Goal: Complete application form

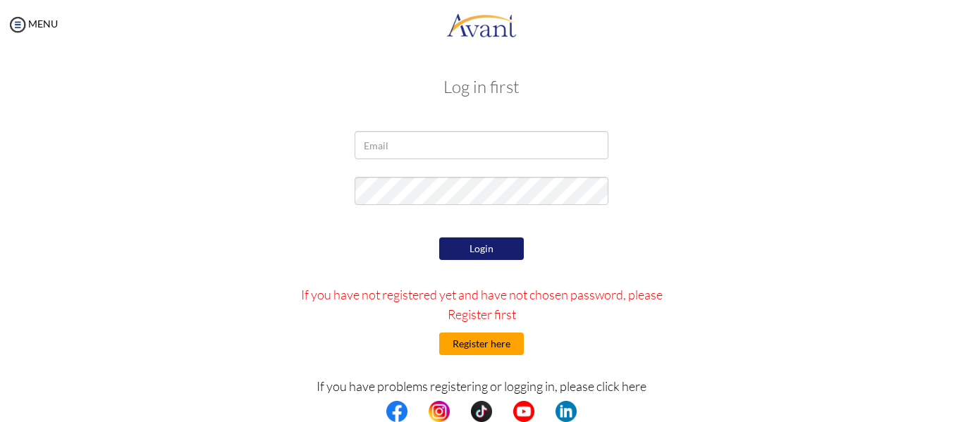
click at [484, 343] on button "Register here" at bounding box center [481, 344] width 85 height 23
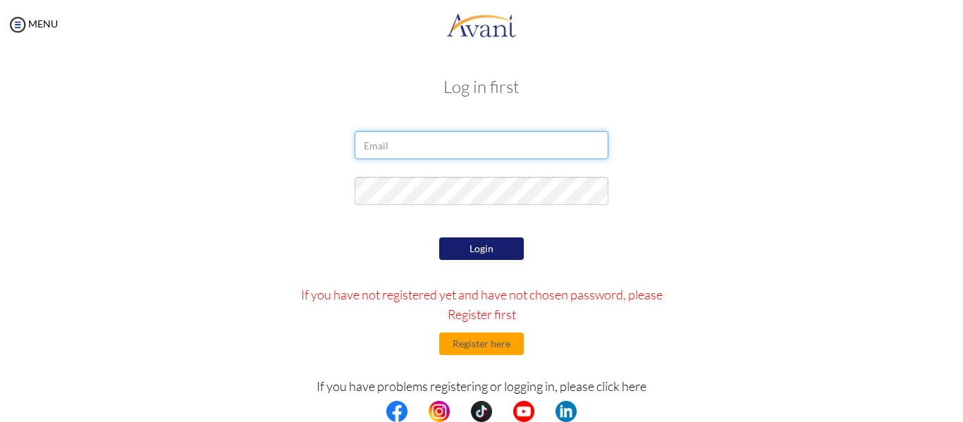
click at [448, 150] on input "email" at bounding box center [482, 145] width 254 height 28
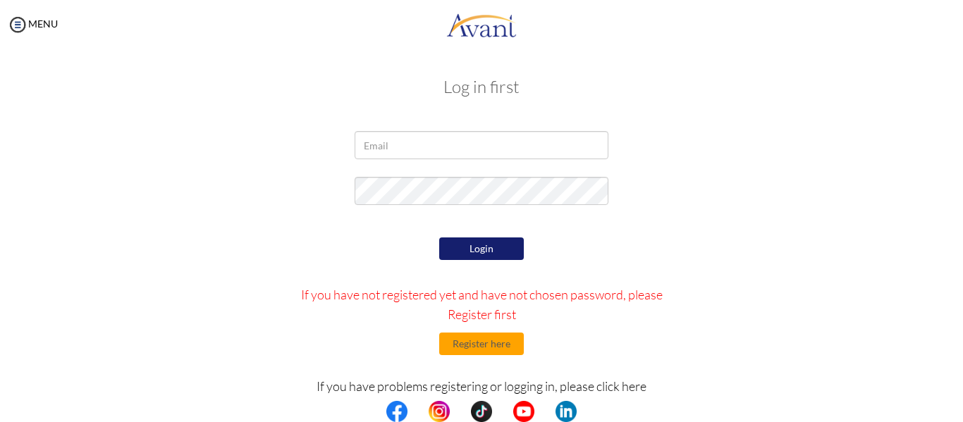
click at [299, 140] on div at bounding box center [481, 148] width 825 height 35
click at [490, 352] on button "Register here" at bounding box center [481, 344] width 85 height 23
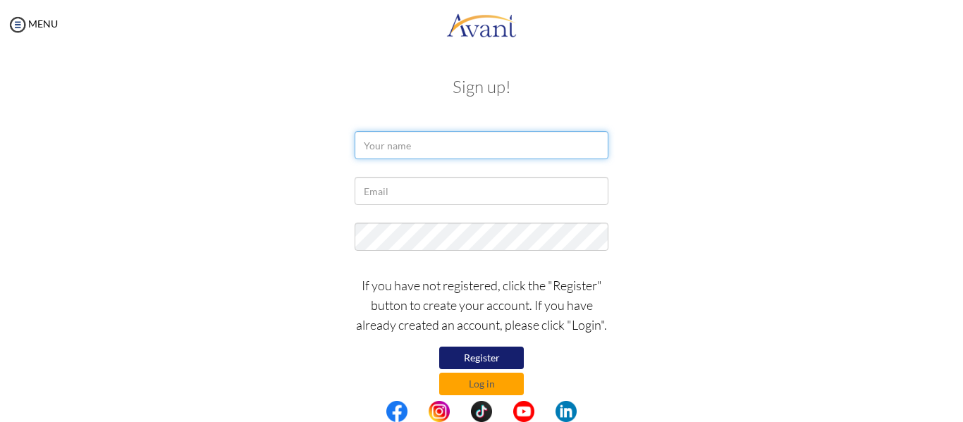
click at [415, 143] on input "text" at bounding box center [482, 145] width 254 height 28
type input "a"
type input "ali duran ozcan"
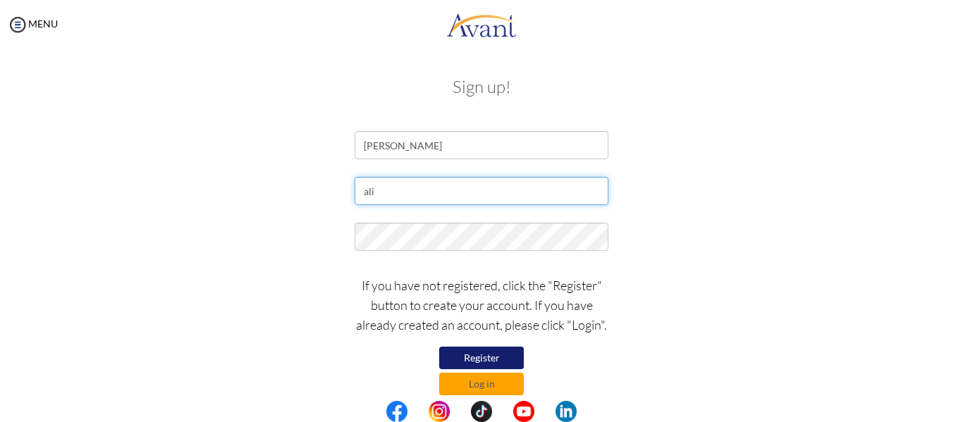
type input "aliduranpx@gmail.com"
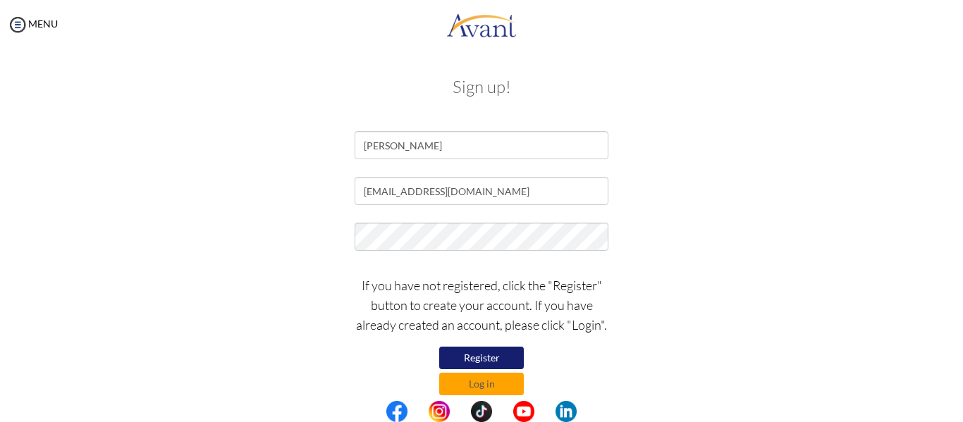
click at [472, 354] on button "Register" at bounding box center [481, 358] width 85 height 23
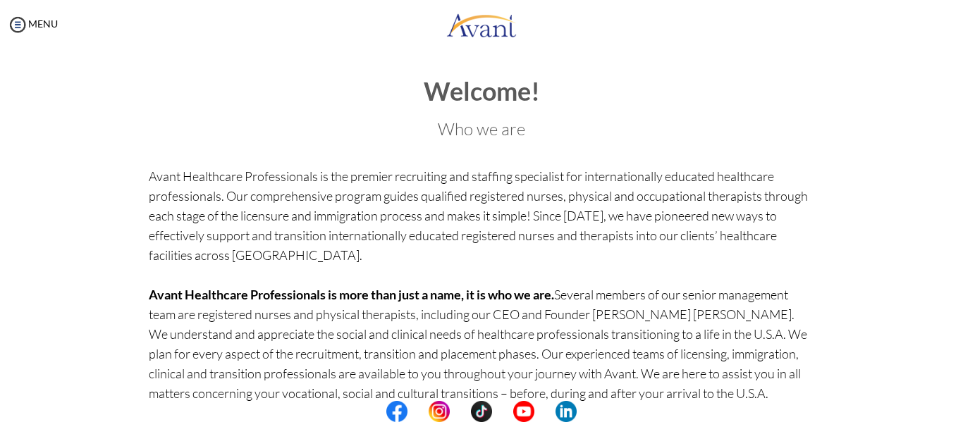
scroll to position [70, 0]
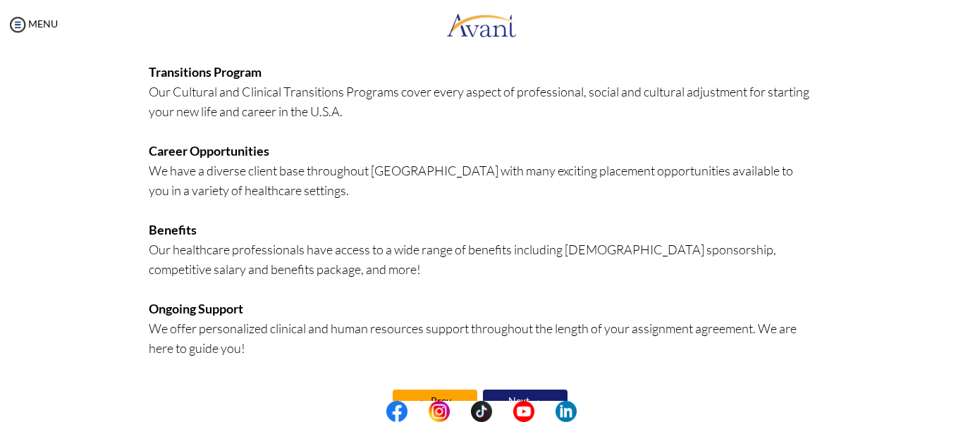
scroll to position [370, 0]
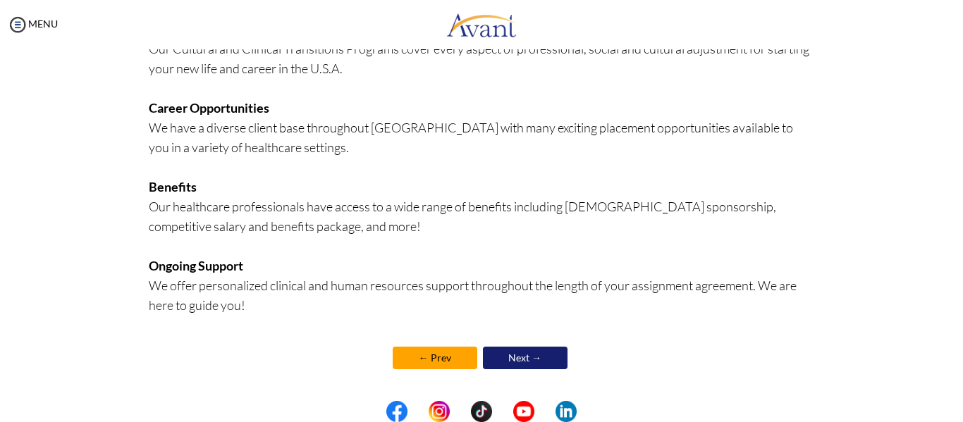
click at [524, 357] on link "Next →" at bounding box center [525, 358] width 85 height 23
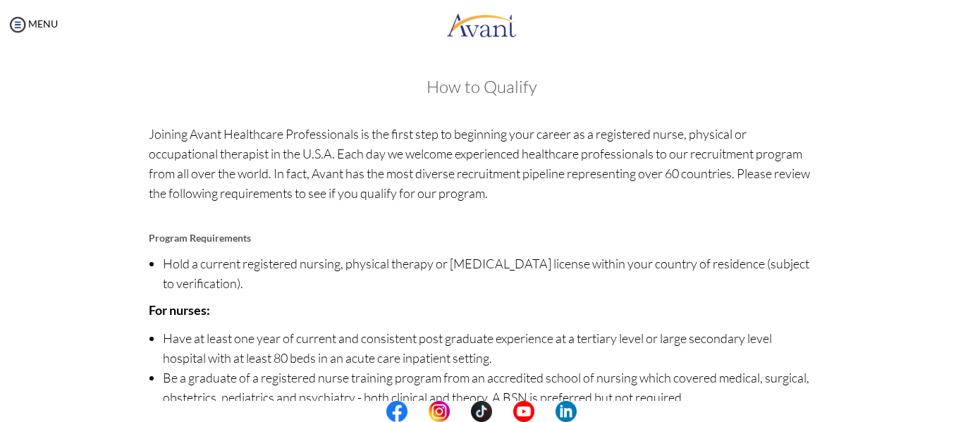
scroll to position [191, 0]
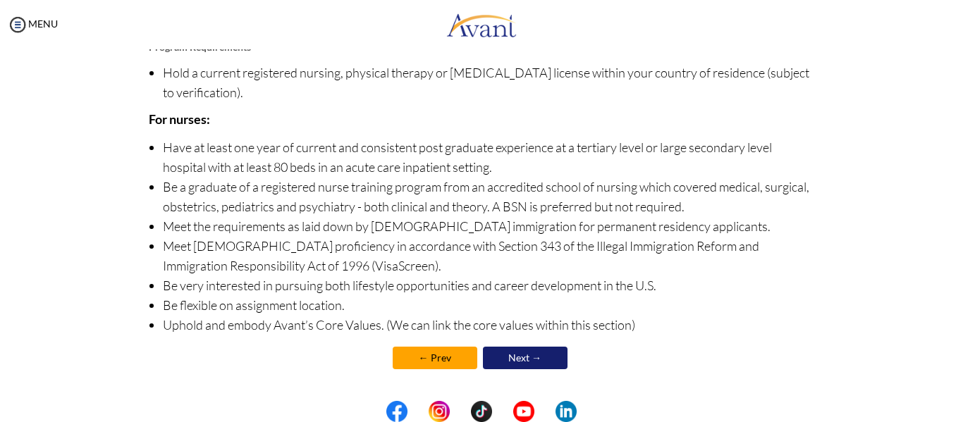
click at [526, 355] on link "Next →" at bounding box center [525, 358] width 85 height 23
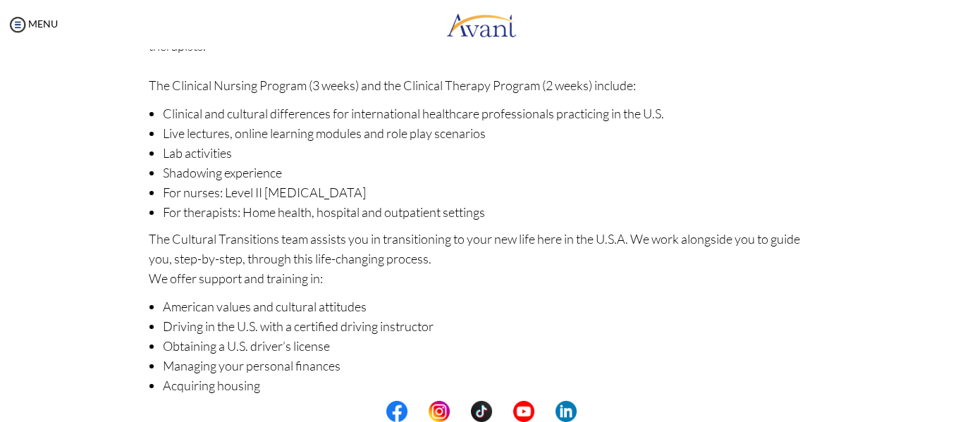
scroll to position [247, 0]
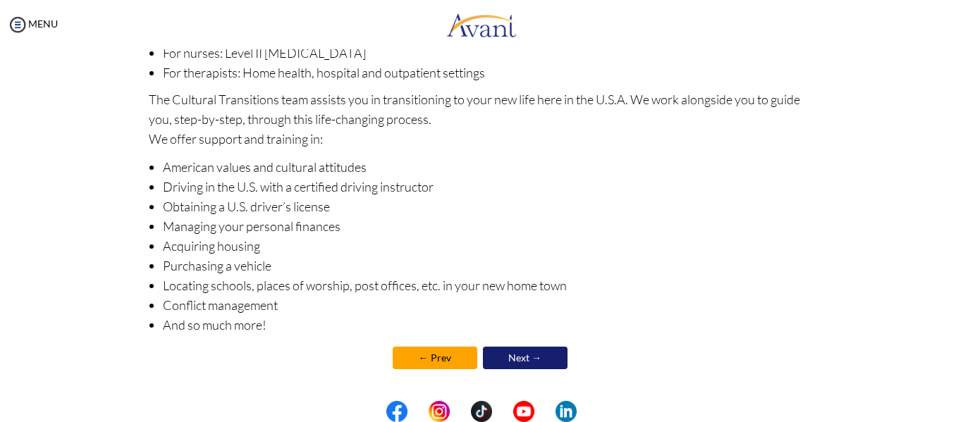
click at [523, 351] on link "Next →" at bounding box center [525, 358] width 85 height 23
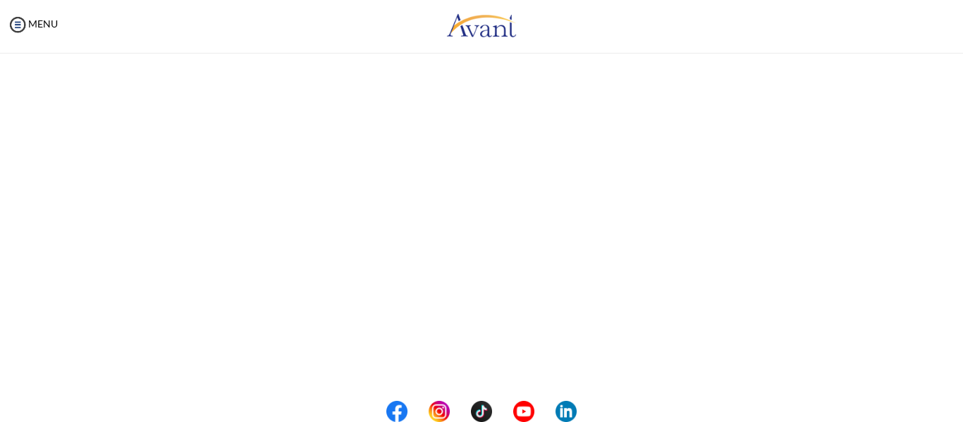
scroll to position [249, 0]
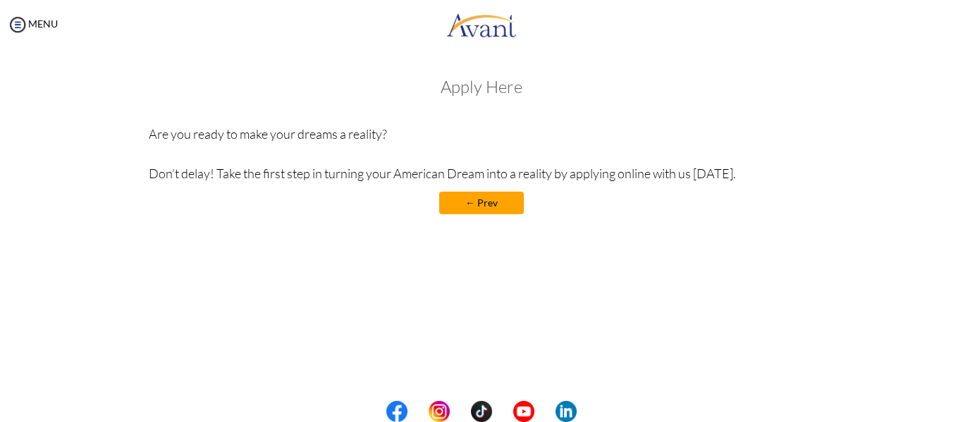
click at [477, 91] on h3 "Apply Here" at bounding box center [482, 87] width 666 height 18
click at [496, 204] on link "← Prev" at bounding box center [481, 203] width 85 height 23
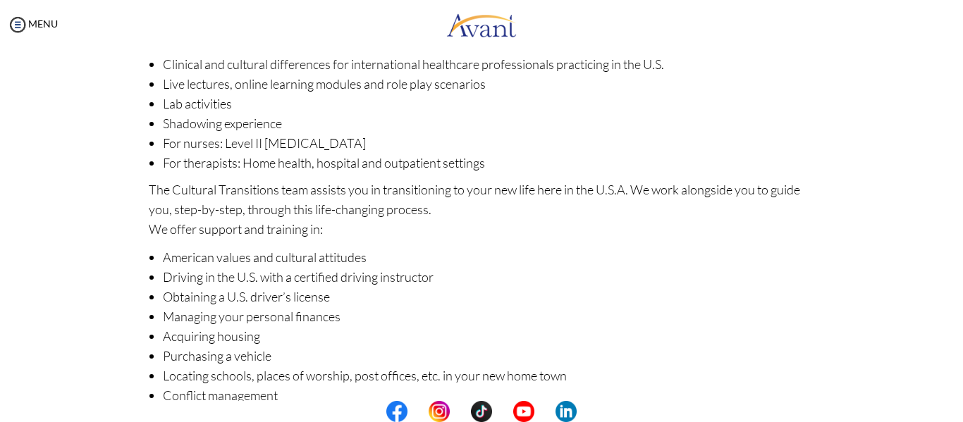
scroll to position [247, 0]
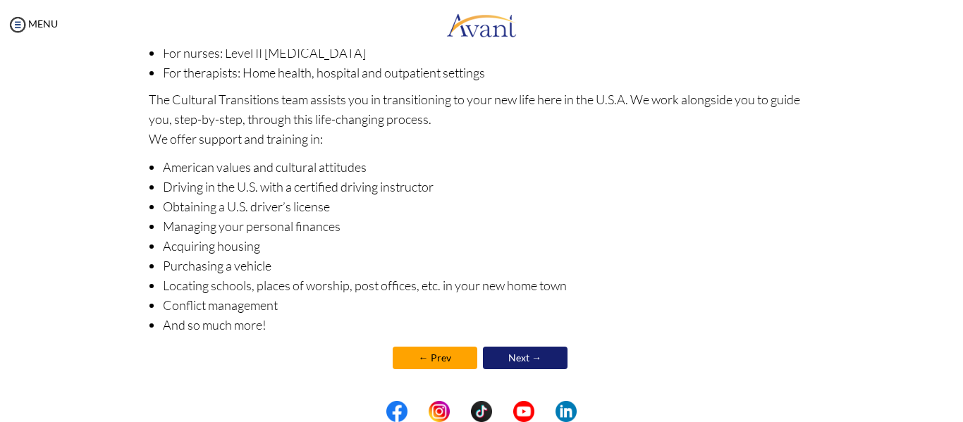
click at [522, 352] on link "Next →" at bounding box center [525, 358] width 85 height 23
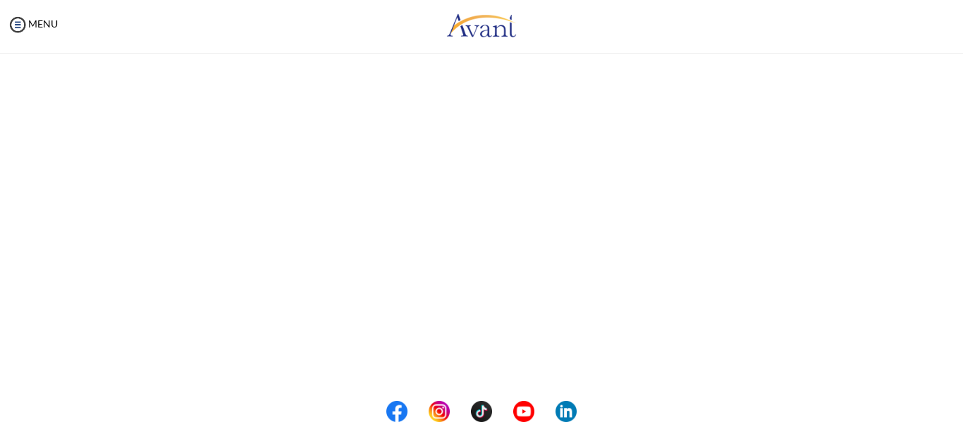
scroll to position [249, 0]
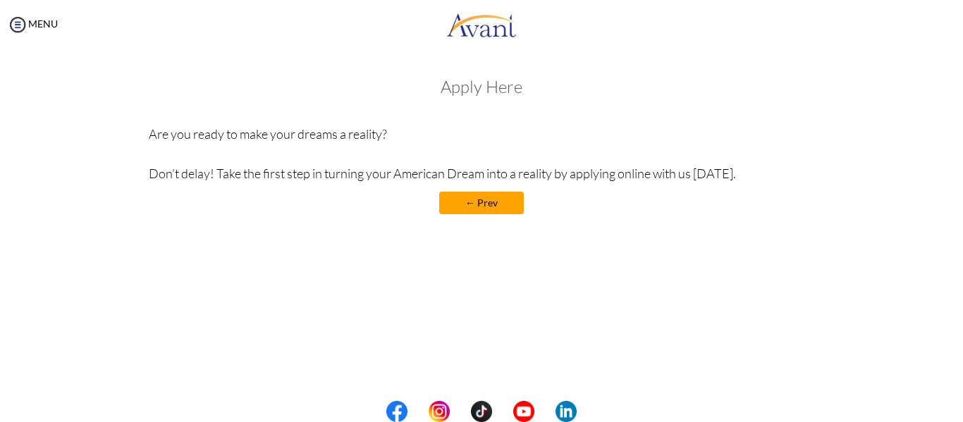
click at [486, 94] on h3 "Apply Here" at bounding box center [482, 87] width 666 height 18
click at [507, 87] on h3 "Apply Here" at bounding box center [482, 87] width 666 height 18
click at [529, 87] on h3 "Apply Here" at bounding box center [482, 87] width 666 height 18
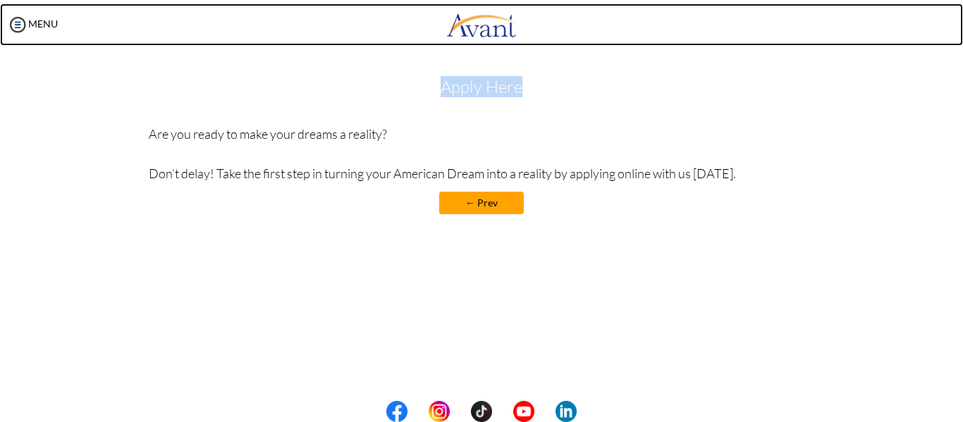
click at [493, 19] on img at bounding box center [481, 25] width 70 height 42
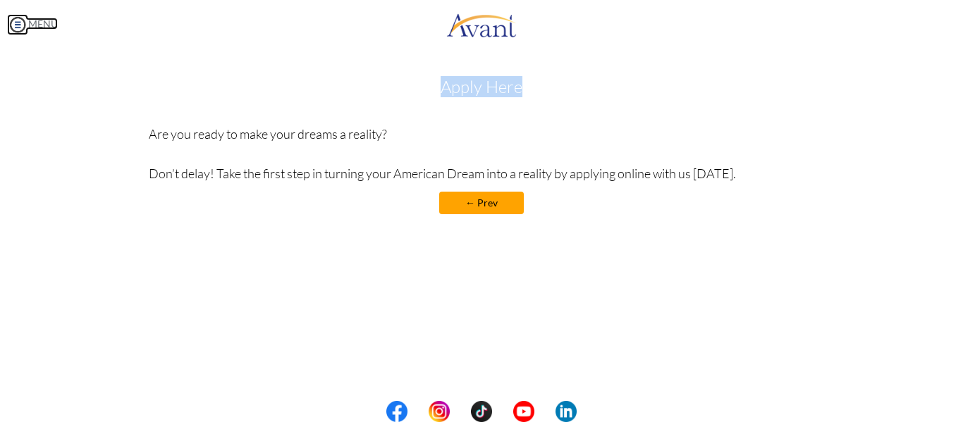
click at [46, 18] on link "MENU" at bounding box center [32, 24] width 51 height 12
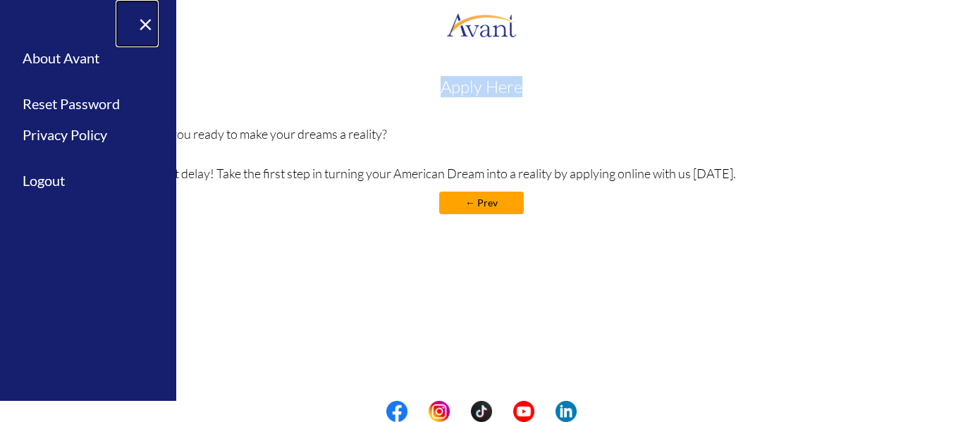
click at [149, 22] on link "×" at bounding box center [137, 23] width 43 height 47
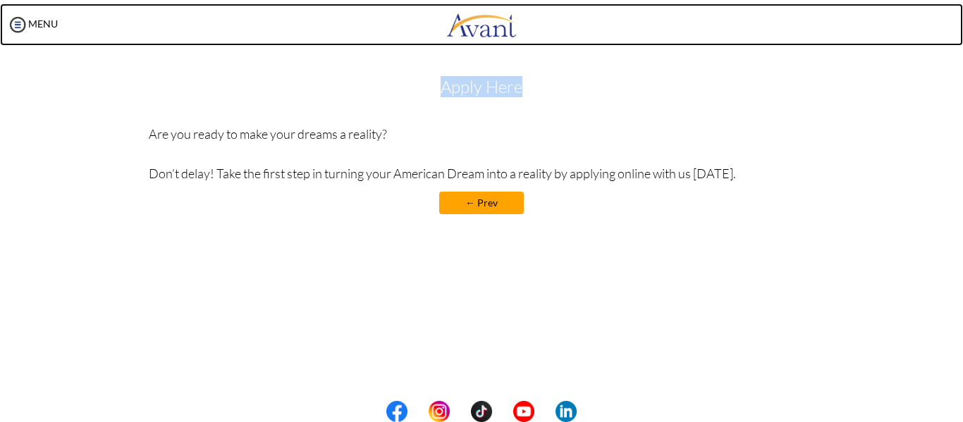
click at [480, 23] on img at bounding box center [481, 25] width 70 height 42
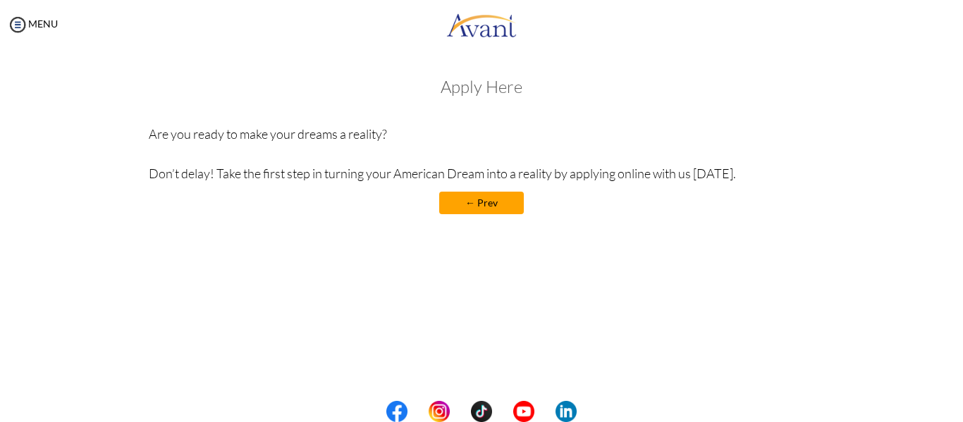
click at [489, 93] on h3 "Apply Here" at bounding box center [482, 87] width 666 height 18
drag, startPoint x: 460, startPoint y: 93, endPoint x: 460, endPoint y: 83, distance: 9.9
click at [460, 88] on h3 "Apply Here" at bounding box center [482, 87] width 666 height 18
click at [473, 64] on div "Welcome! Who we are Avant Healthcare Professionals is the premier recruiting an…" at bounding box center [481, 145] width 687 height 165
drag, startPoint x: 536, startPoint y: 88, endPoint x: 542, endPoint y: 104, distance: 17.2
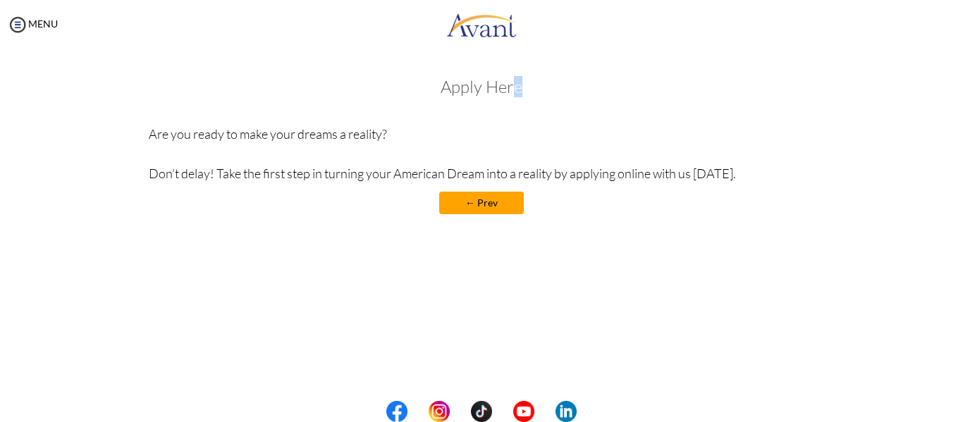
click at [541, 92] on div "Welcome! Who we are Avant Healthcare Professionals is the premier recruiting an…" at bounding box center [481, 145] width 687 height 165
drag, startPoint x: 542, startPoint y: 104, endPoint x: 492, endPoint y: 121, distance: 52.8
click at [524, 109] on div "Apply Here Are you ready to make your dreams a reality? Don’t delay! Take the f…" at bounding box center [482, 153] width 666 height 151
drag, startPoint x: 492, startPoint y: 121, endPoint x: 458, endPoint y: 119, distance: 33.9
click at [464, 121] on div "Apply Here Are you ready to make your dreams a reality? Don’t delay! Take the f…" at bounding box center [482, 153] width 666 height 151
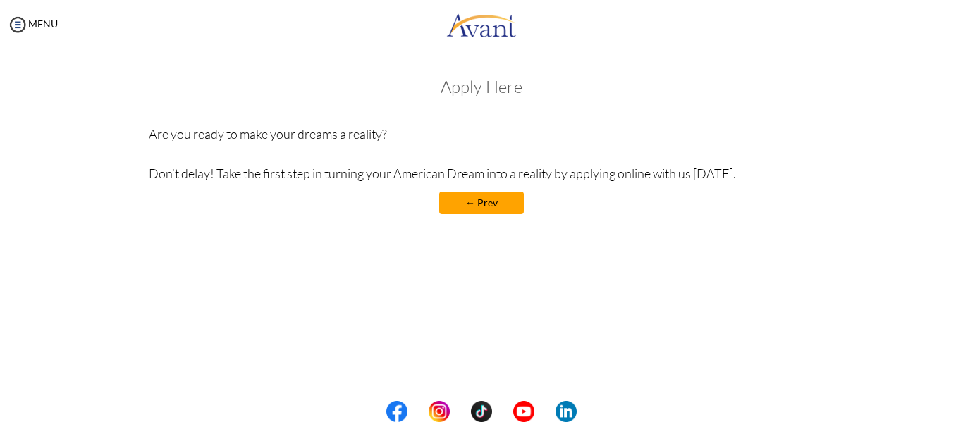
drag, startPoint x: 458, startPoint y: 119, endPoint x: 463, endPoint y: 90, distance: 29.3
click at [455, 105] on div "Apply Here Are you ready to make your dreams a reality? Don’t delay! Take the f…" at bounding box center [482, 153] width 666 height 151
drag, startPoint x: 478, startPoint y: 85, endPoint x: 512, endPoint y: 80, distance: 34.2
click at [506, 80] on h3 "Apply Here" at bounding box center [482, 87] width 666 height 18
drag, startPoint x: 543, startPoint y: 80, endPoint x: 528, endPoint y: 159, distance: 79.8
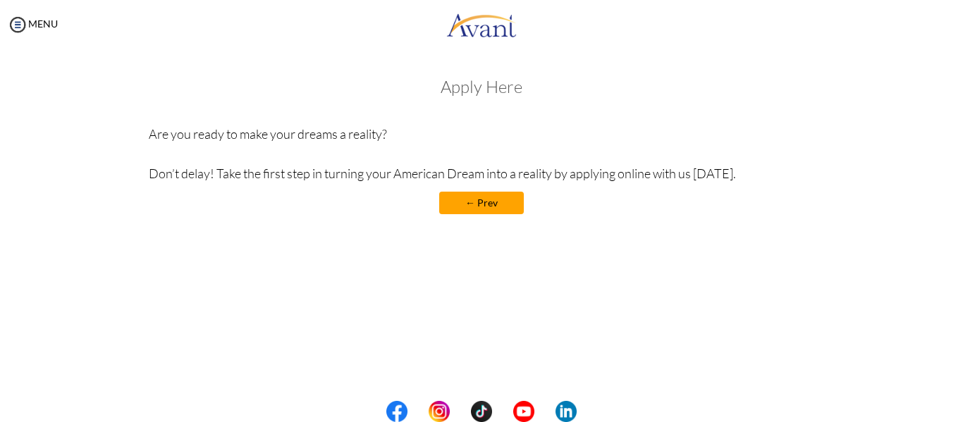
click at [544, 81] on h3 "Apply Here" at bounding box center [482, 87] width 666 height 18
click at [510, 297] on div "Welcome! Who we are Avant Healthcare Professionals is the premier recruiting an…" at bounding box center [481, 180] width 935 height 235
drag, startPoint x: 412, startPoint y: 314, endPoint x: 670, endPoint y: 201, distance: 282.4
click at [433, 295] on div "My Status What is the next step? We would like you to watch the introductory vi…" at bounding box center [481, 260] width 963 height 422
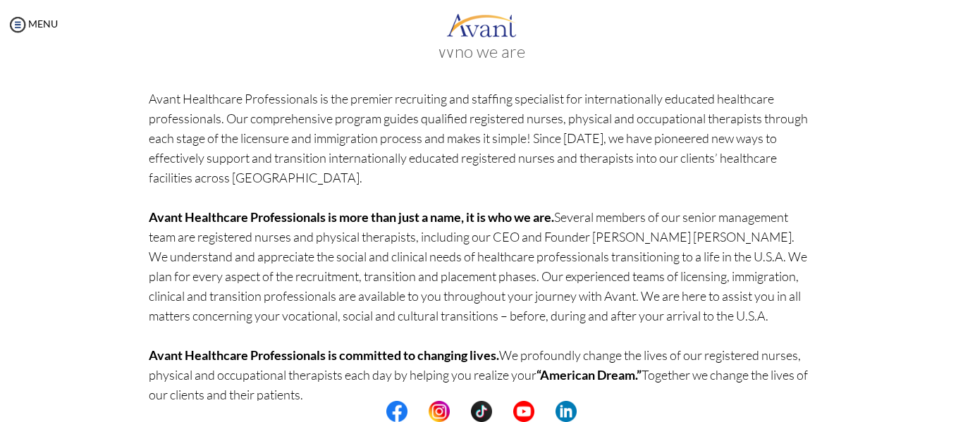
scroll to position [147, 0]
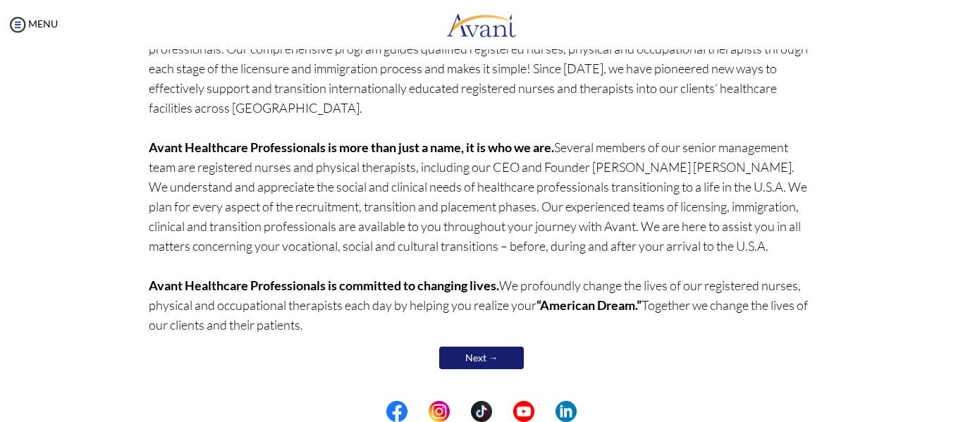
click at [486, 364] on link "Next →" at bounding box center [481, 358] width 85 height 23
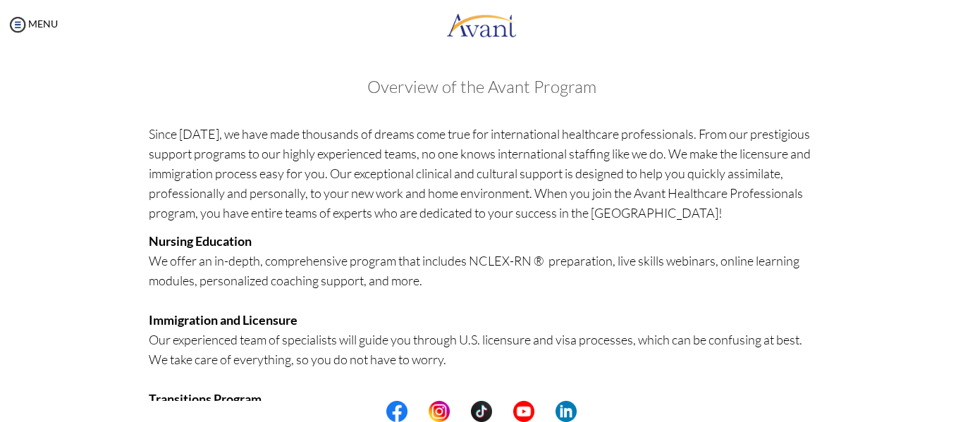
scroll to position [370, 0]
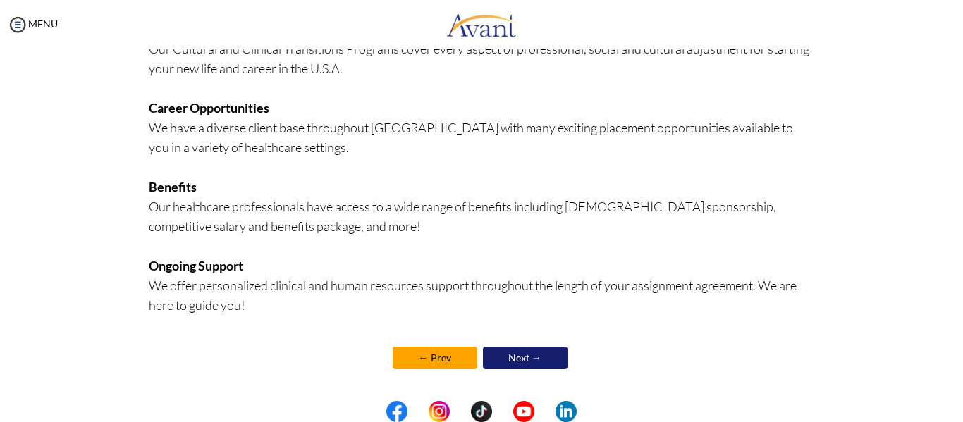
click at [520, 354] on link "Next →" at bounding box center [525, 358] width 85 height 23
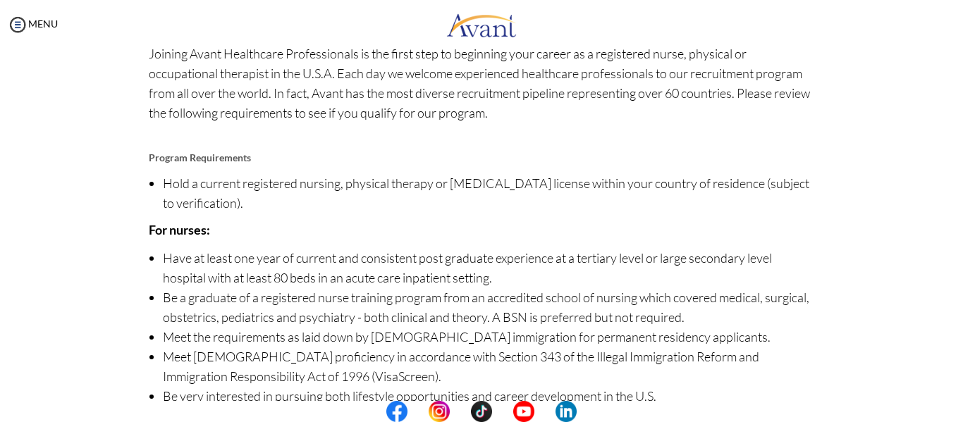
scroll to position [191, 0]
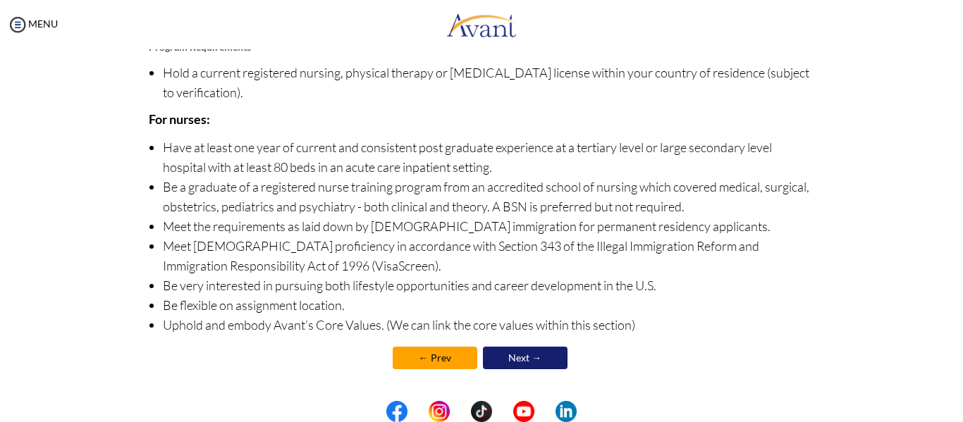
click at [535, 354] on link "Next →" at bounding box center [525, 358] width 85 height 23
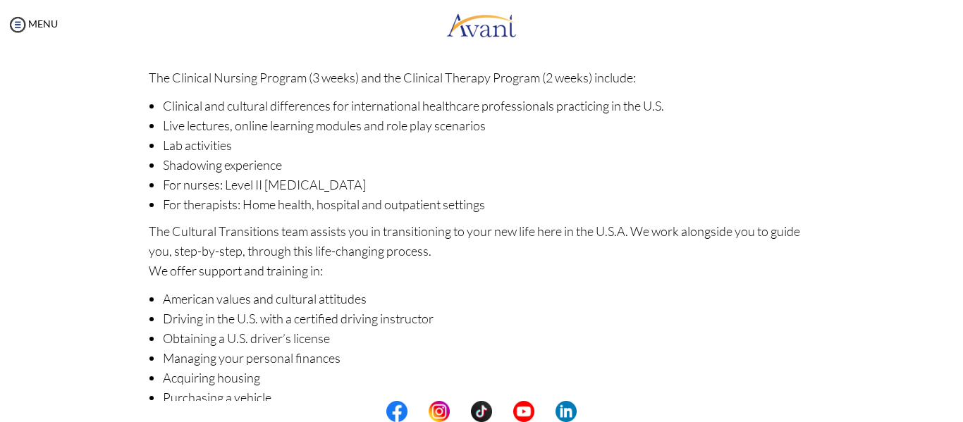
scroll to position [247, 0]
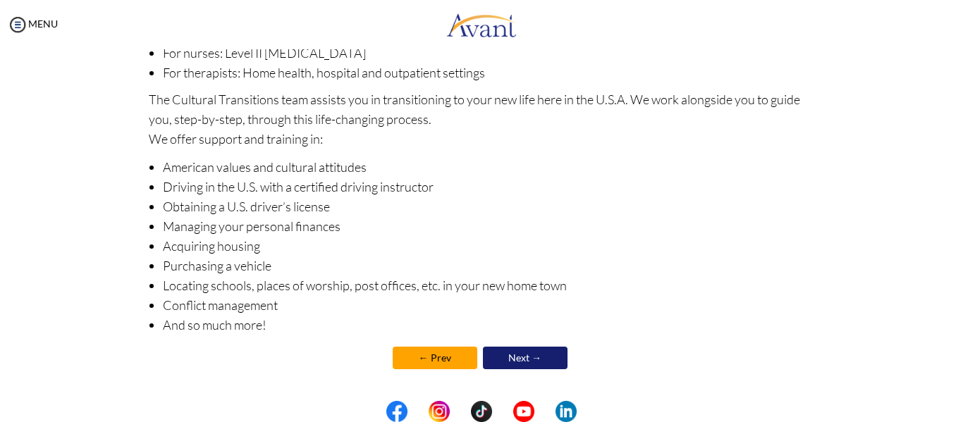
click at [535, 357] on link "Next →" at bounding box center [525, 358] width 85 height 23
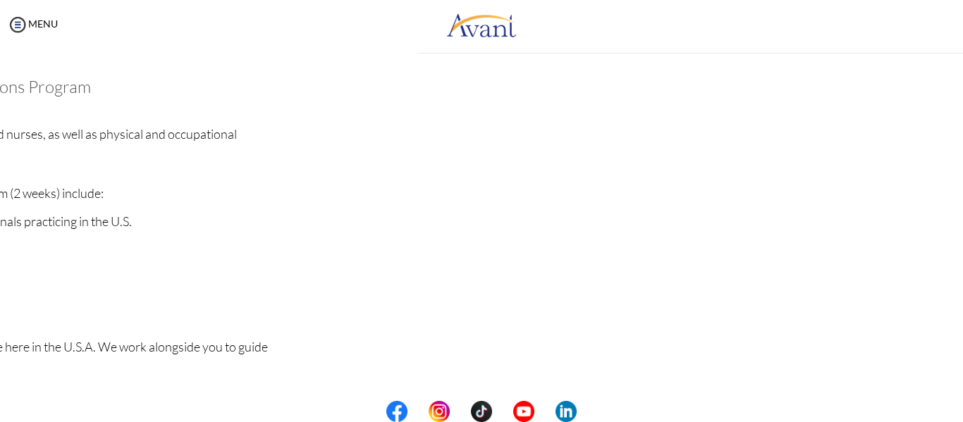
scroll to position [249, 0]
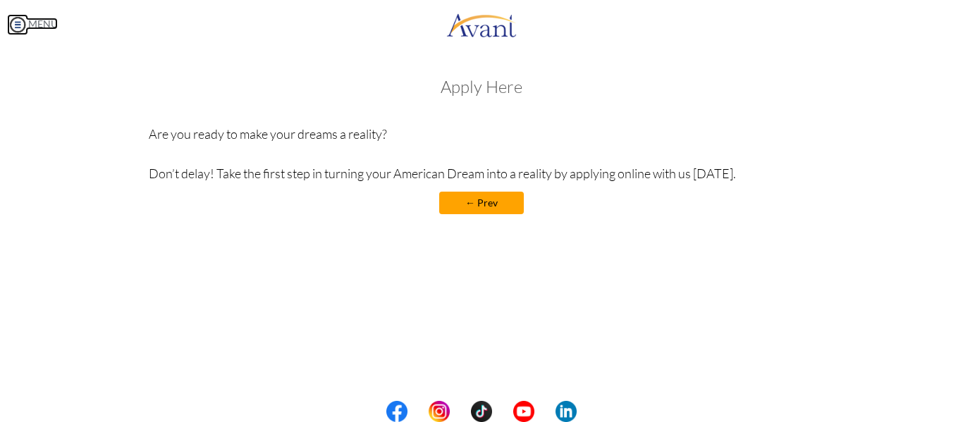
click at [27, 32] on img at bounding box center [17, 24] width 21 height 21
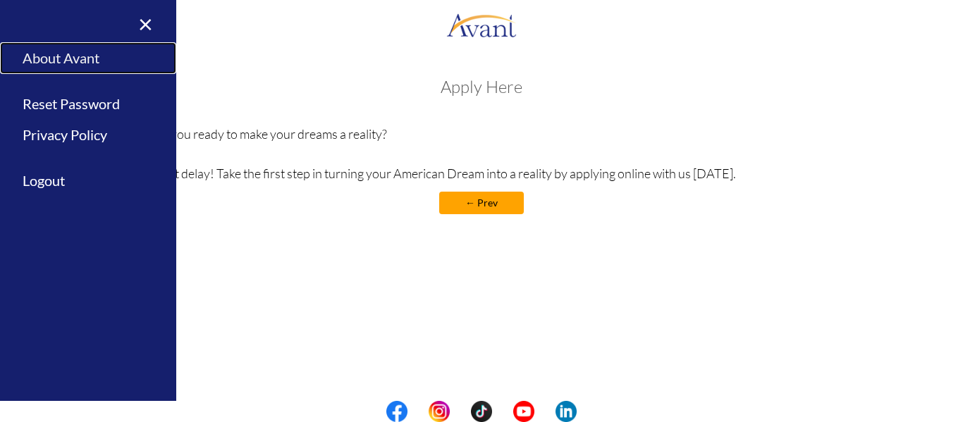
click at [37, 57] on link "About Avant" at bounding box center [88, 58] width 176 height 32
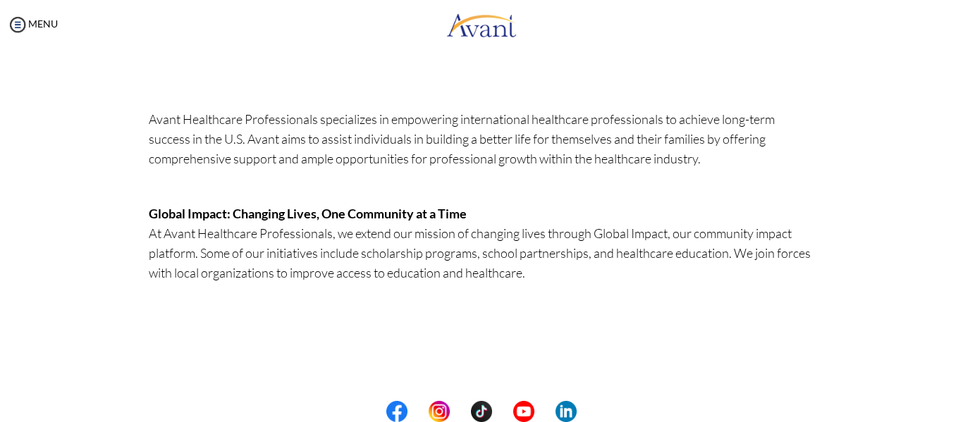
scroll to position [478, 0]
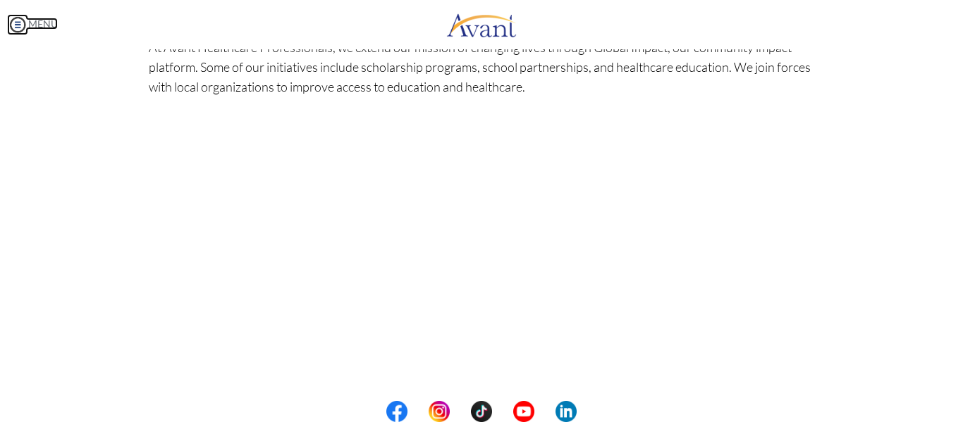
click at [50, 25] on link "MENU" at bounding box center [32, 24] width 51 height 12
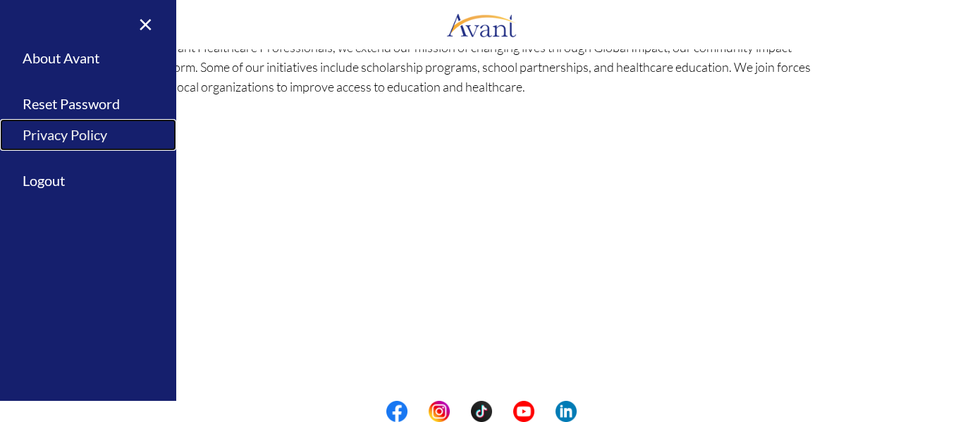
click at [84, 130] on link "Privacy Policy" at bounding box center [88, 135] width 176 height 32
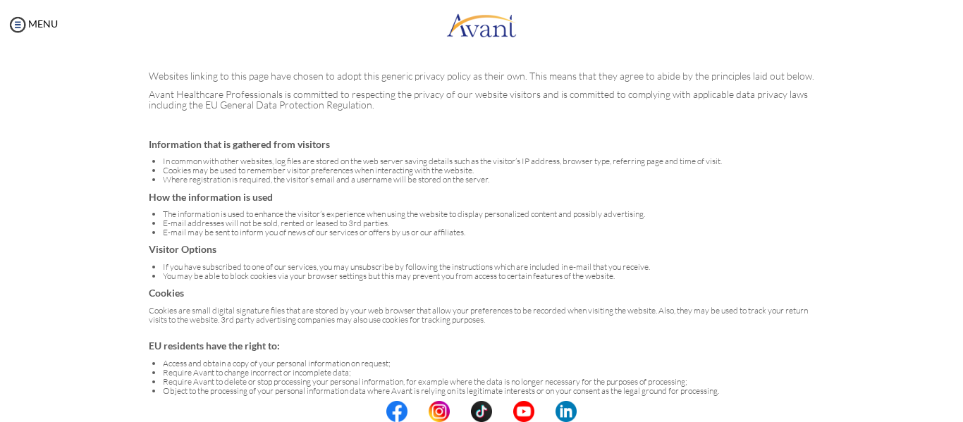
scroll to position [109, 0]
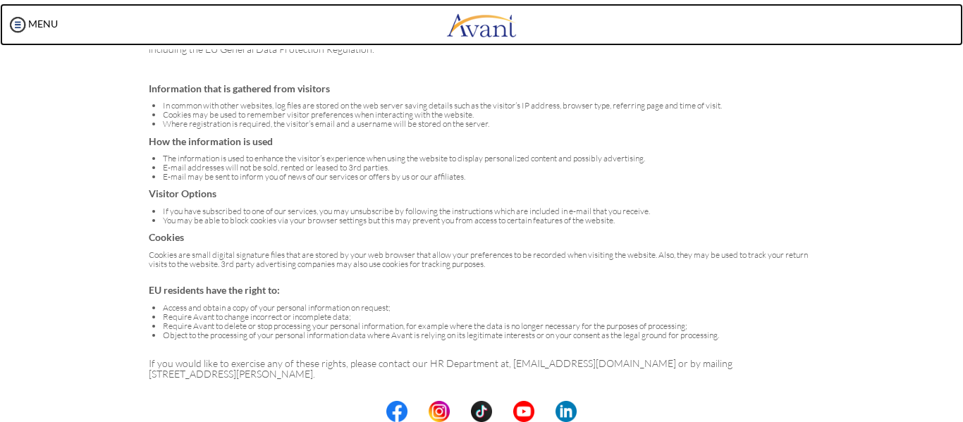
click at [486, 35] on img at bounding box center [481, 25] width 70 height 42
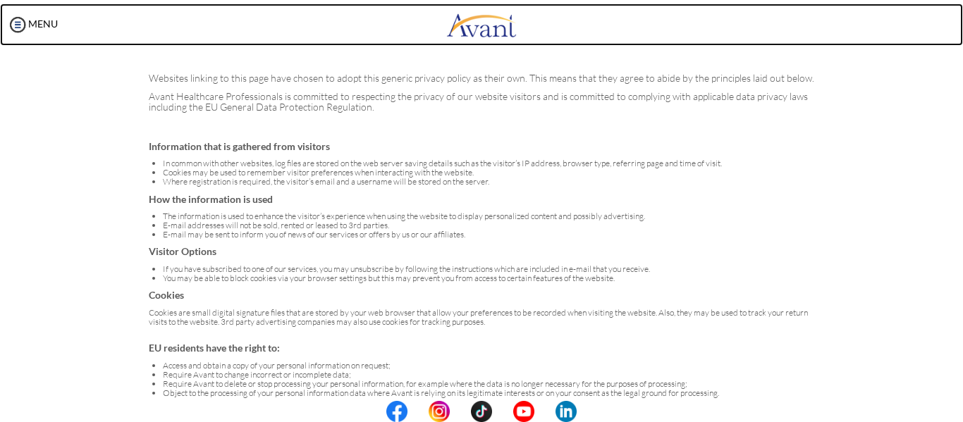
scroll to position [0, 0]
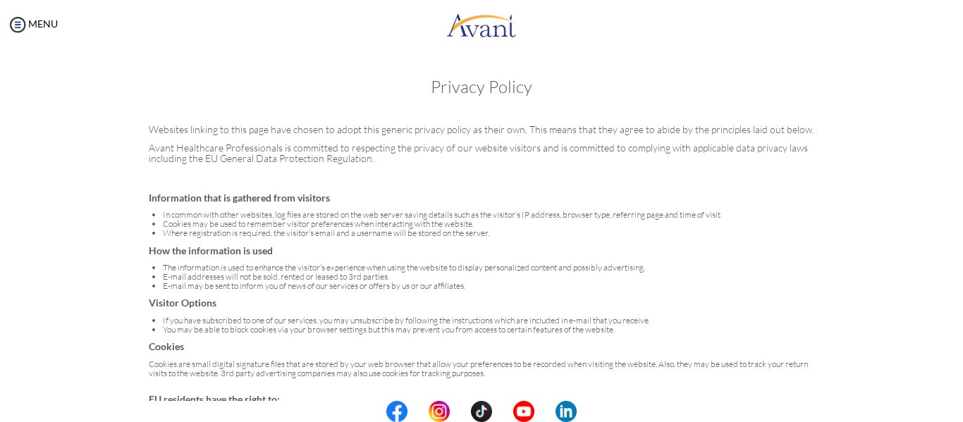
click at [479, 90] on h3 "Privacy Policy" at bounding box center [481, 87] width 935 height 18
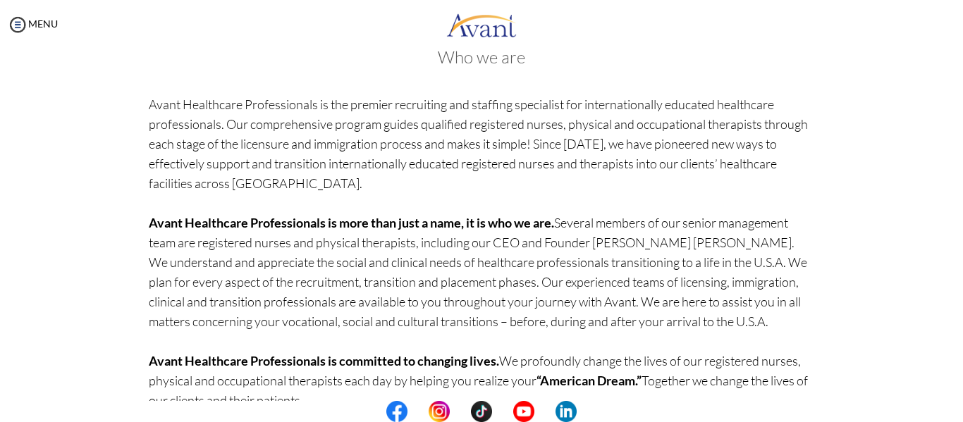
scroll to position [147, 0]
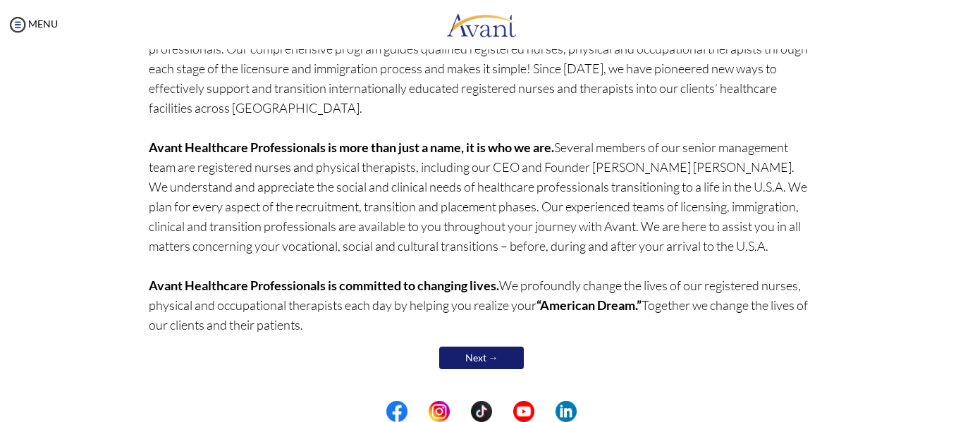
click at [495, 354] on link "Next →" at bounding box center [481, 358] width 85 height 23
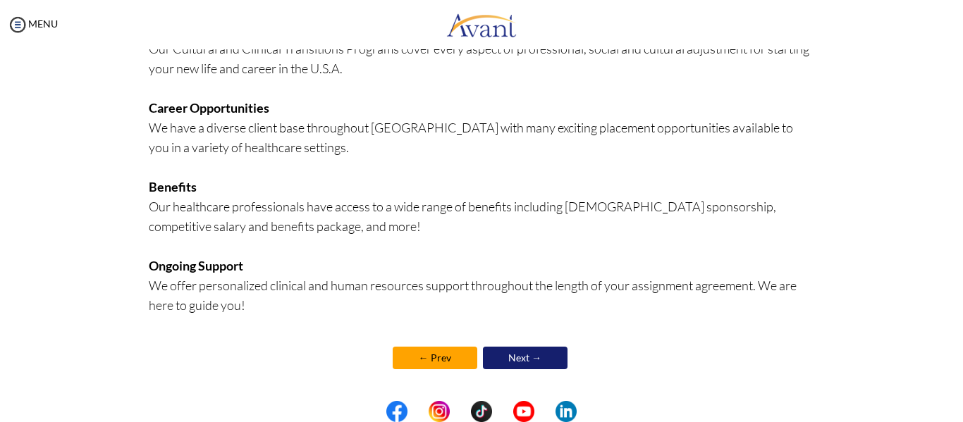
click at [516, 354] on link "Next →" at bounding box center [525, 358] width 85 height 23
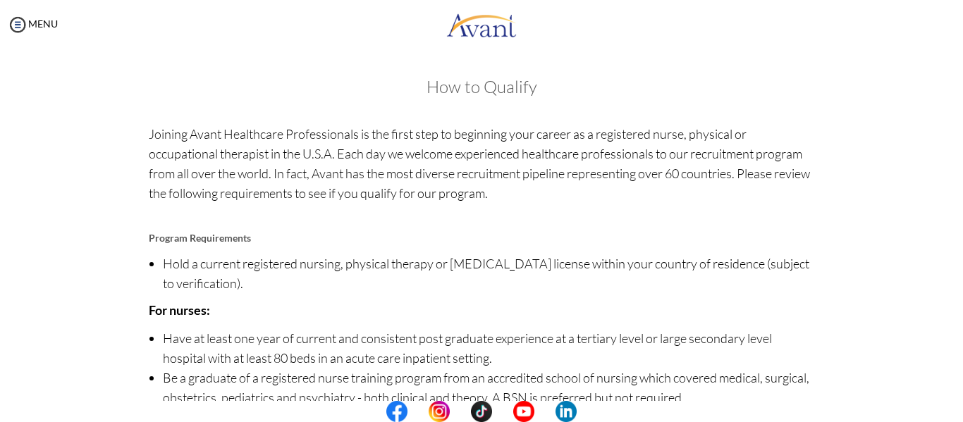
scroll to position [191, 0]
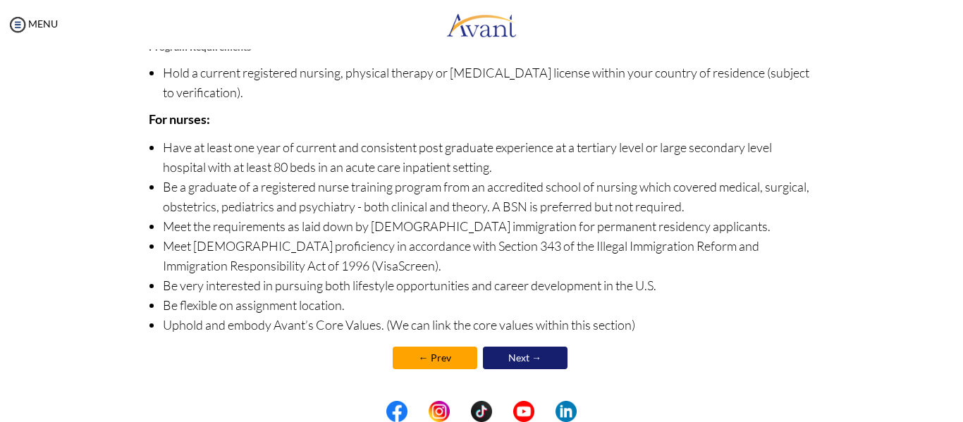
click at [526, 362] on link "Next →" at bounding box center [525, 358] width 85 height 23
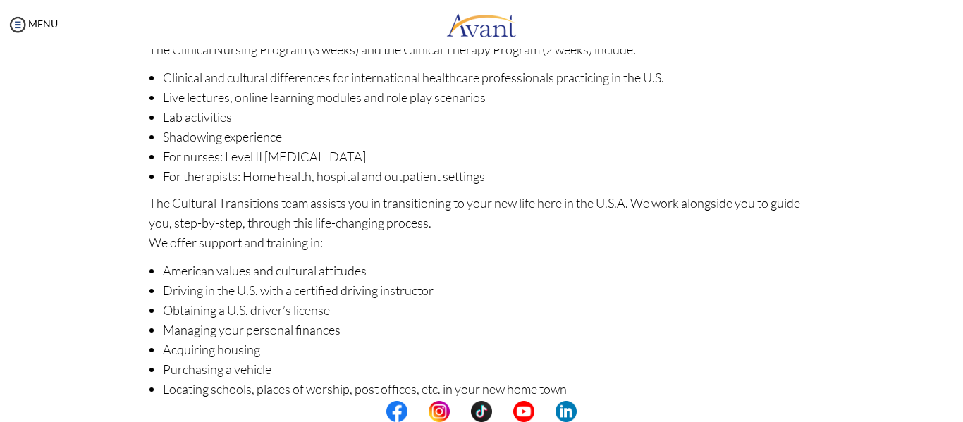
scroll to position [247, 0]
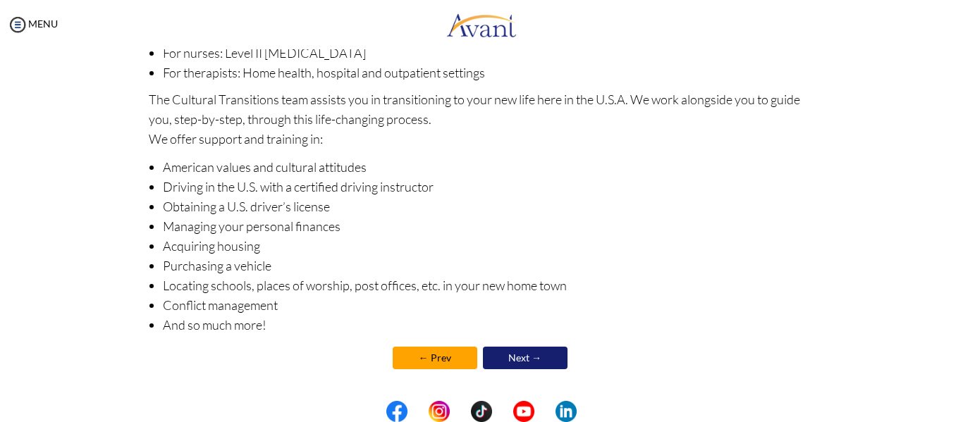
click at [513, 358] on link "Next →" at bounding box center [525, 358] width 85 height 23
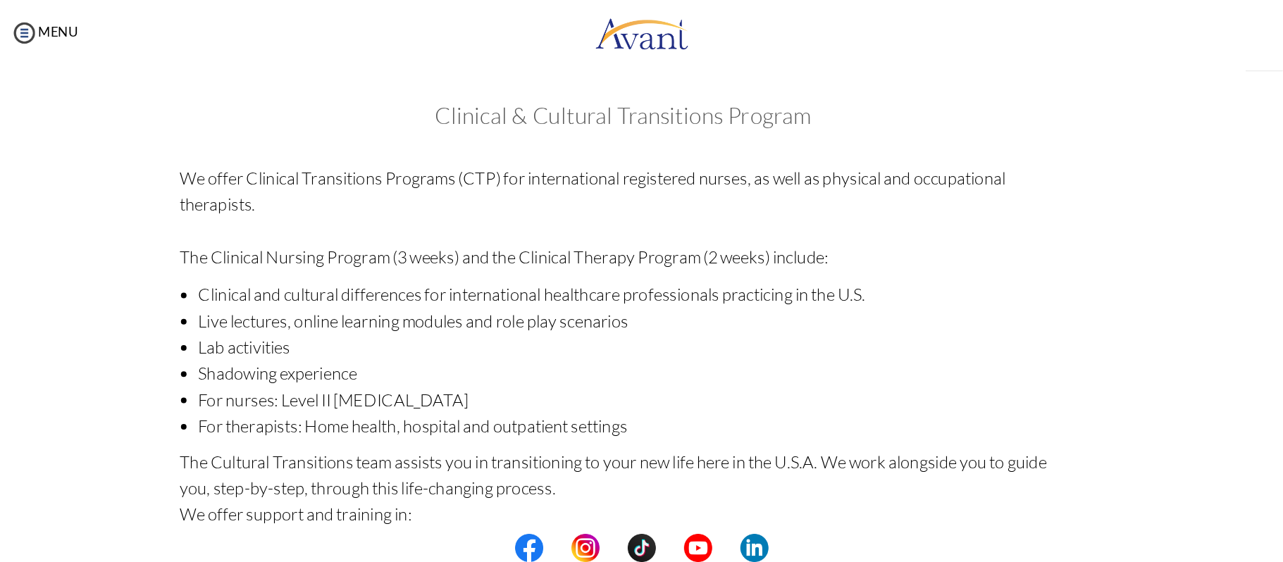
scroll to position [249, 0]
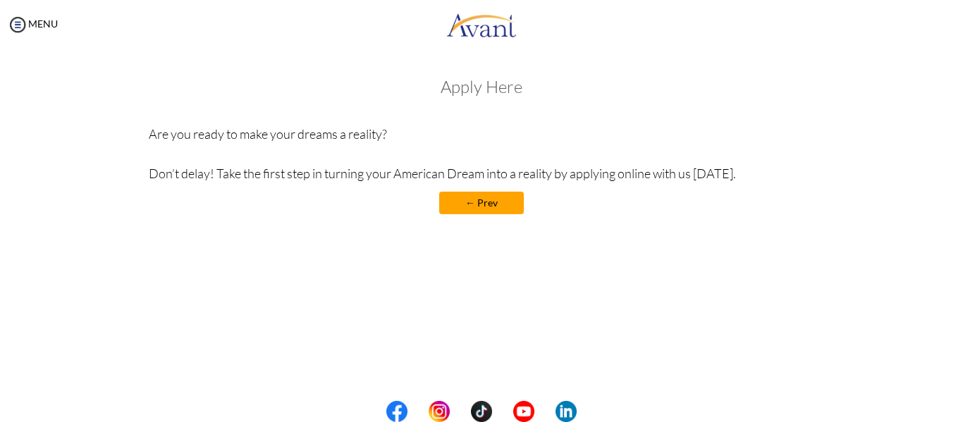
click at [470, 91] on h3 "Apply Here" at bounding box center [482, 87] width 666 height 18
click at [528, 82] on h3 "Apply Here" at bounding box center [482, 87] width 666 height 18
click at [502, 85] on h3 "Apply Here" at bounding box center [482, 87] width 666 height 18
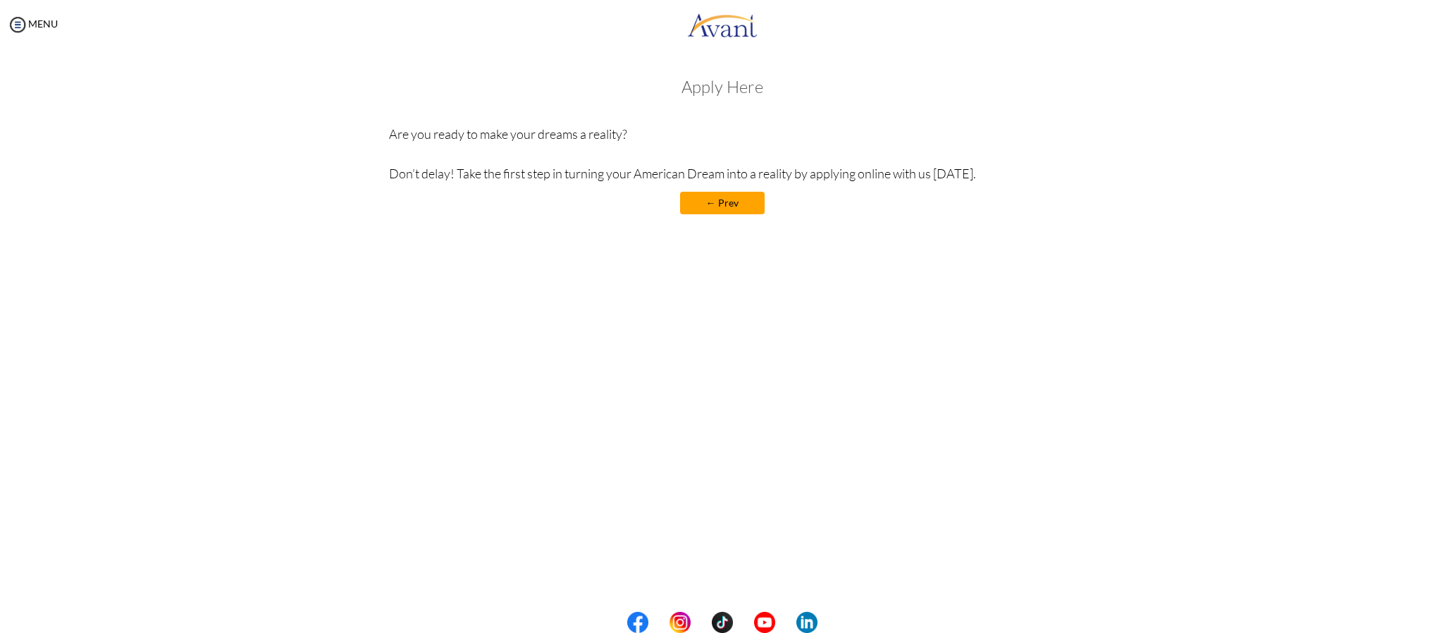
click at [728, 53] on div "My Status What is the next step? We would like you to watch the introductory vi…" at bounding box center [722, 365] width 1444 height 633
click at [724, 109] on div "Apply Here Are you ready to make your dreams a reality? Don’t delay! Take the f…" at bounding box center [722, 153] width 666 height 151
click at [756, 97] on div "Apply Here Are you ready to make your dreams a reality? Don’t delay! Take the f…" at bounding box center [722, 153] width 666 height 151
click at [744, 91] on h3 "Apply Here" at bounding box center [722, 87] width 666 height 18
drag, startPoint x: 703, startPoint y: 90, endPoint x: 689, endPoint y: 87, distance: 13.6
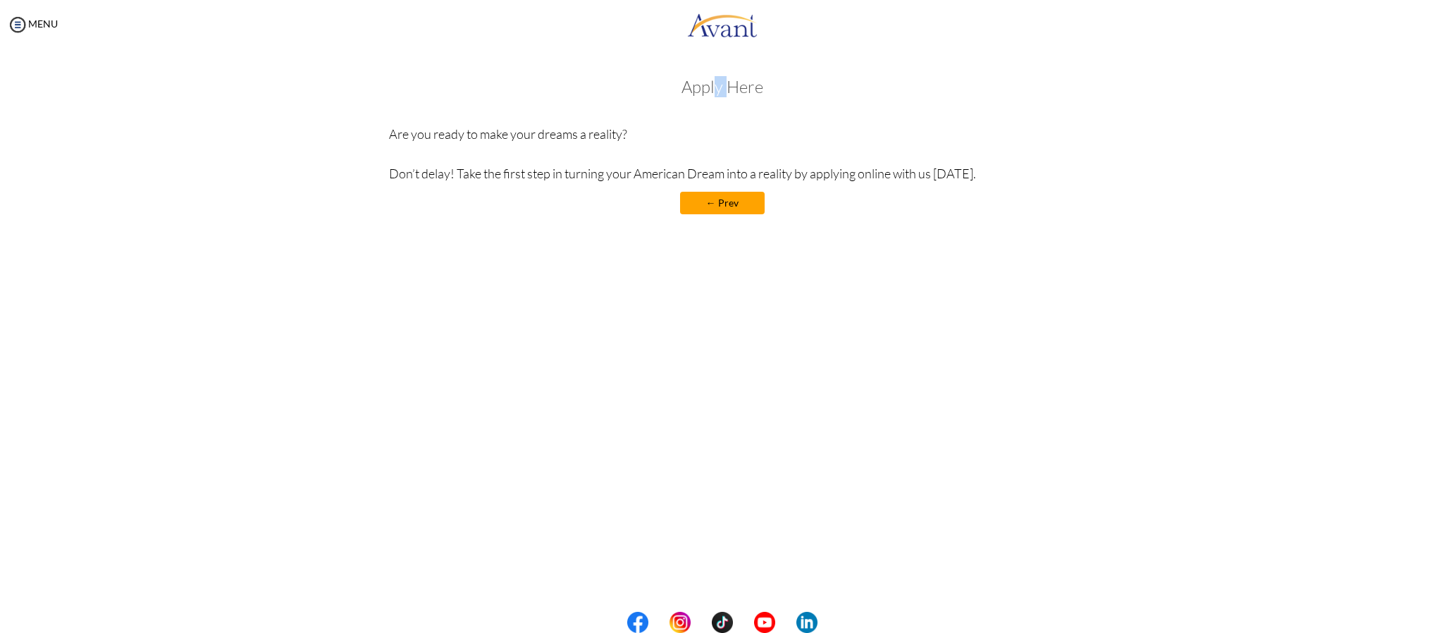
click at [698, 89] on h3 "Apply Here" at bounding box center [722, 87] width 666 height 18
drag, startPoint x: 689, startPoint y: 87, endPoint x: 679, endPoint y: 87, distance: 10.6
click at [683, 87] on h3 "Apply Here" at bounding box center [722, 87] width 666 height 18
click at [679, 87] on h3 "Apply Here" at bounding box center [722, 87] width 666 height 18
click at [856, 83] on h3 "Apply Here" at bounding box center [722, 87] width 666 height 18
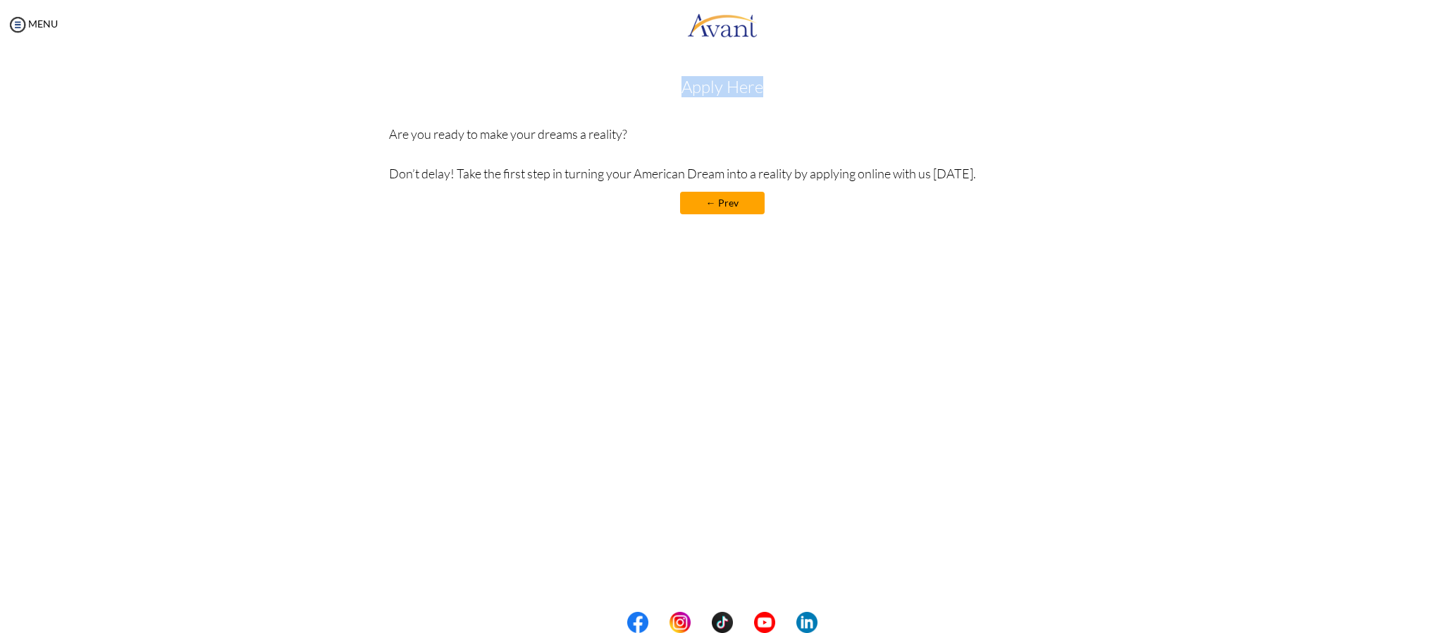
drag, startPoint x: 804, startPoint y: 85, endPoint x: 636, endPoint y: 87, distance: 167.7
click at [636, 87] on h3 "Apply Here" at bounding box center [722, 87] width 666 height 18
click at [962, 161] on p "Are you ready to make your dreams a reality? Don’t delay! Take the first step i…" at bounding box center [722, 153] width 666 height 59
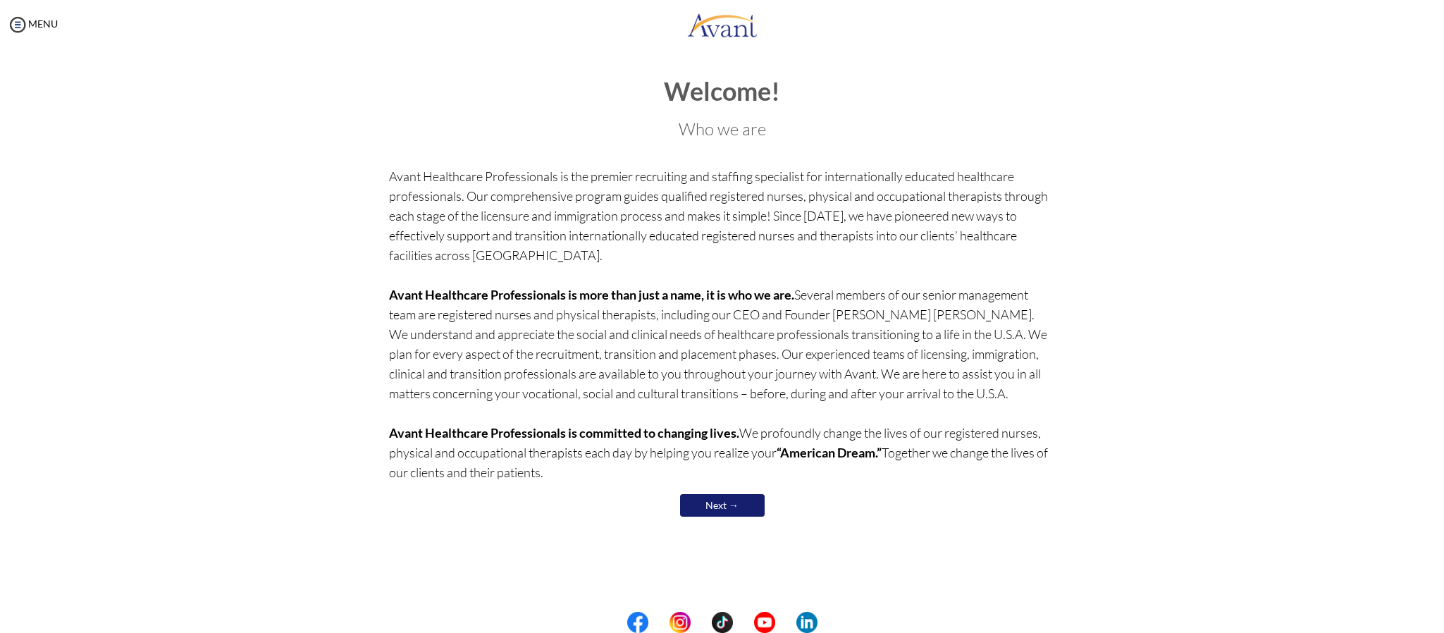
click at [725, 500] on link "Next →" at bounding box center [722, 505] width 85 height 23
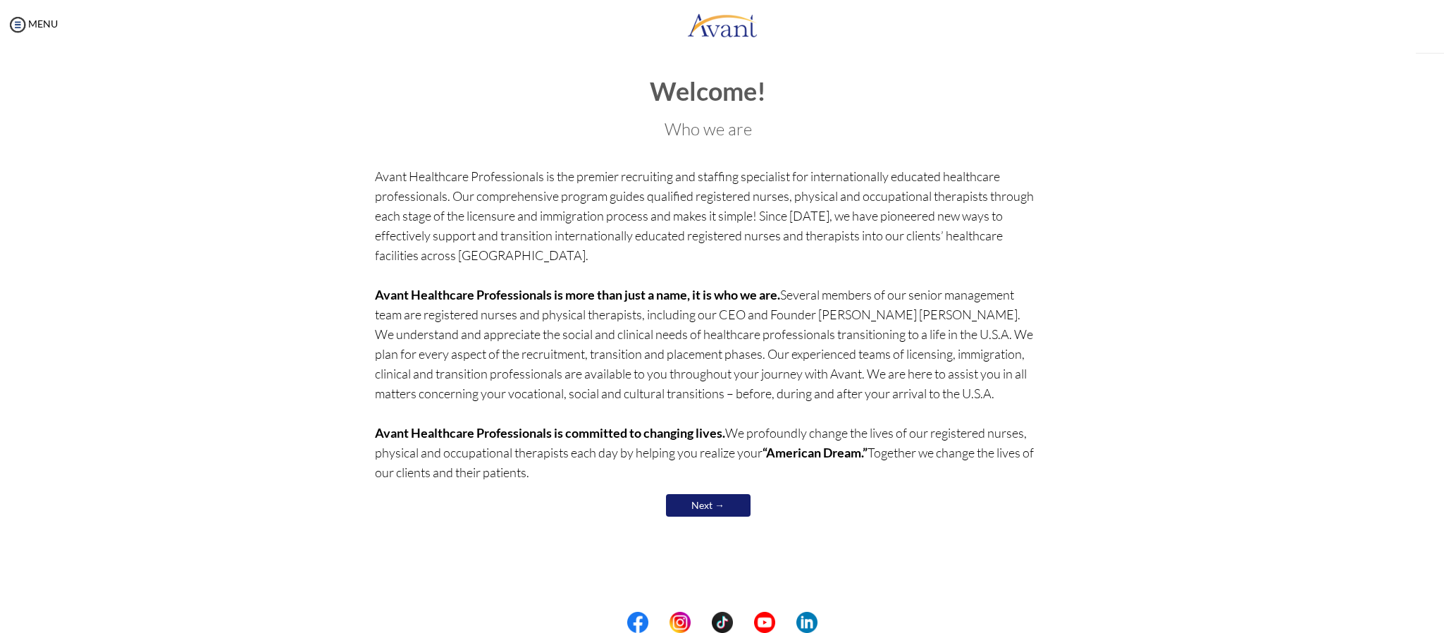
click at [715, 501] on link "Next →" at bounding box center [708, 505] width 85 height 23
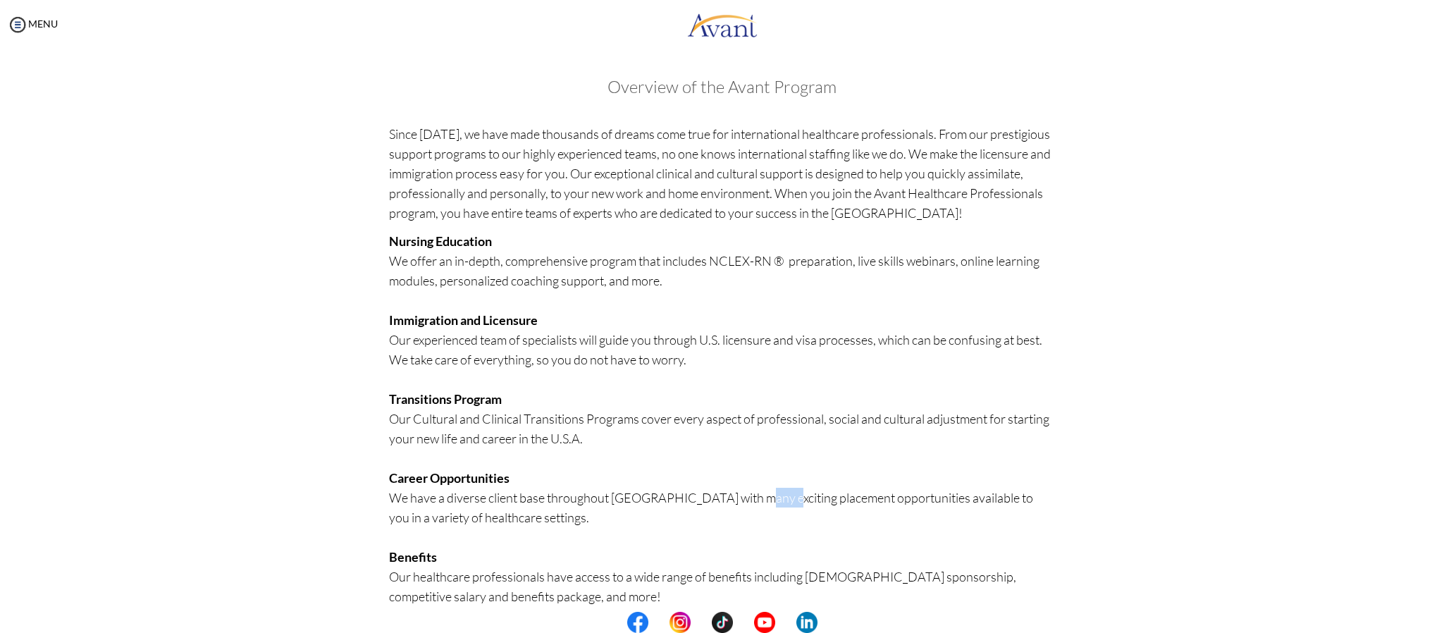
click at [715, 501] on p "Nursing Education We offer an in-depth, comprehensive program that includes NCL…" at bounding box center [722, 468] width 666 height 474
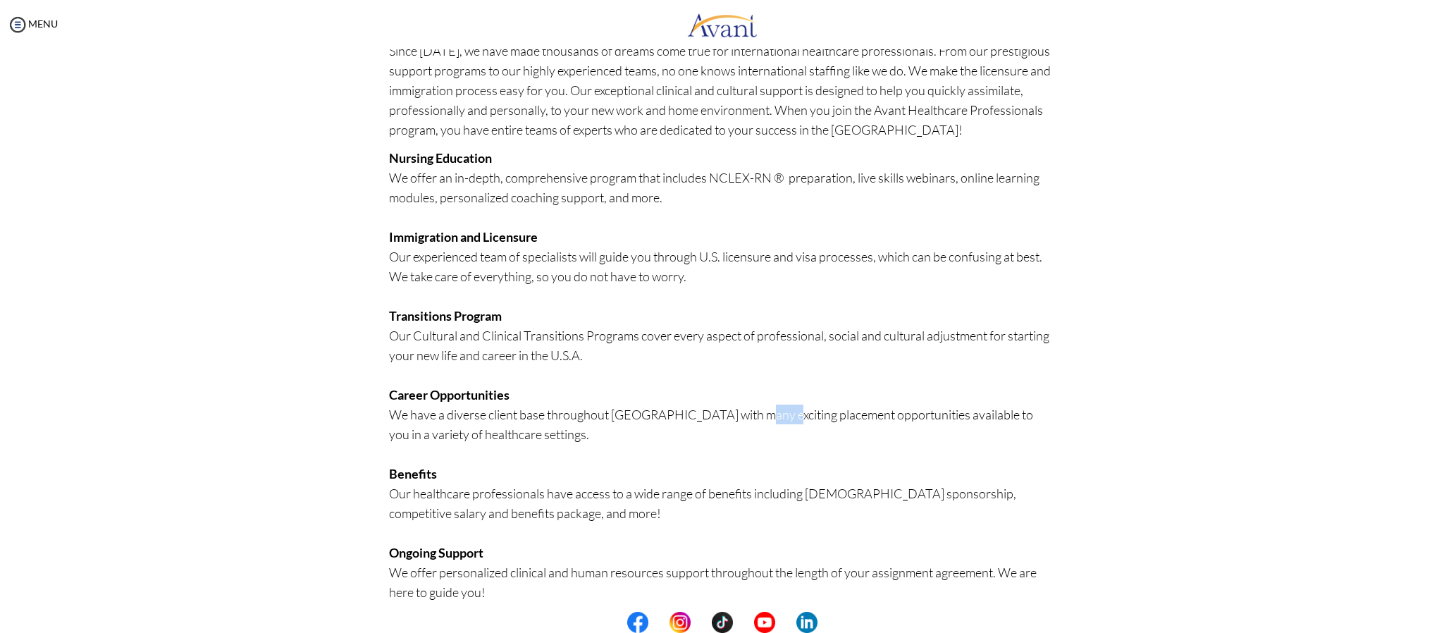
scroll to position [159, 0]
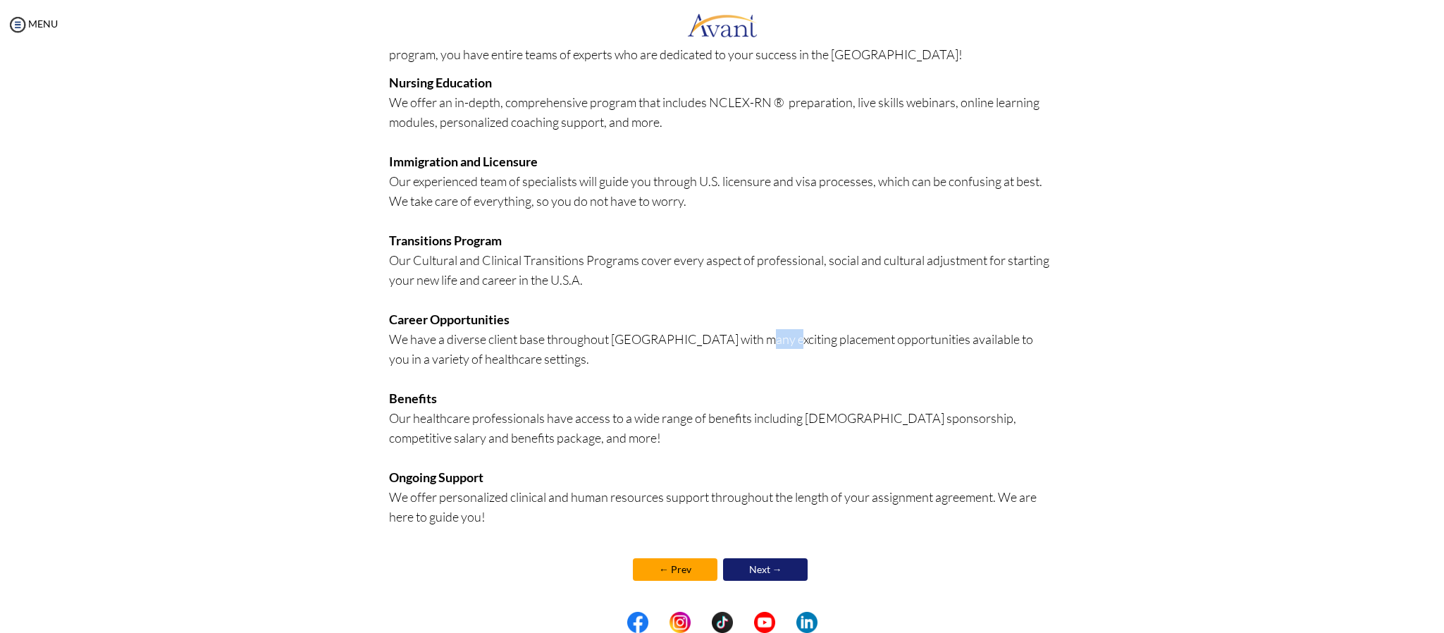
click at [679, 567] on link "← Prev" at bounding box center [675, 569] width 85 height 23
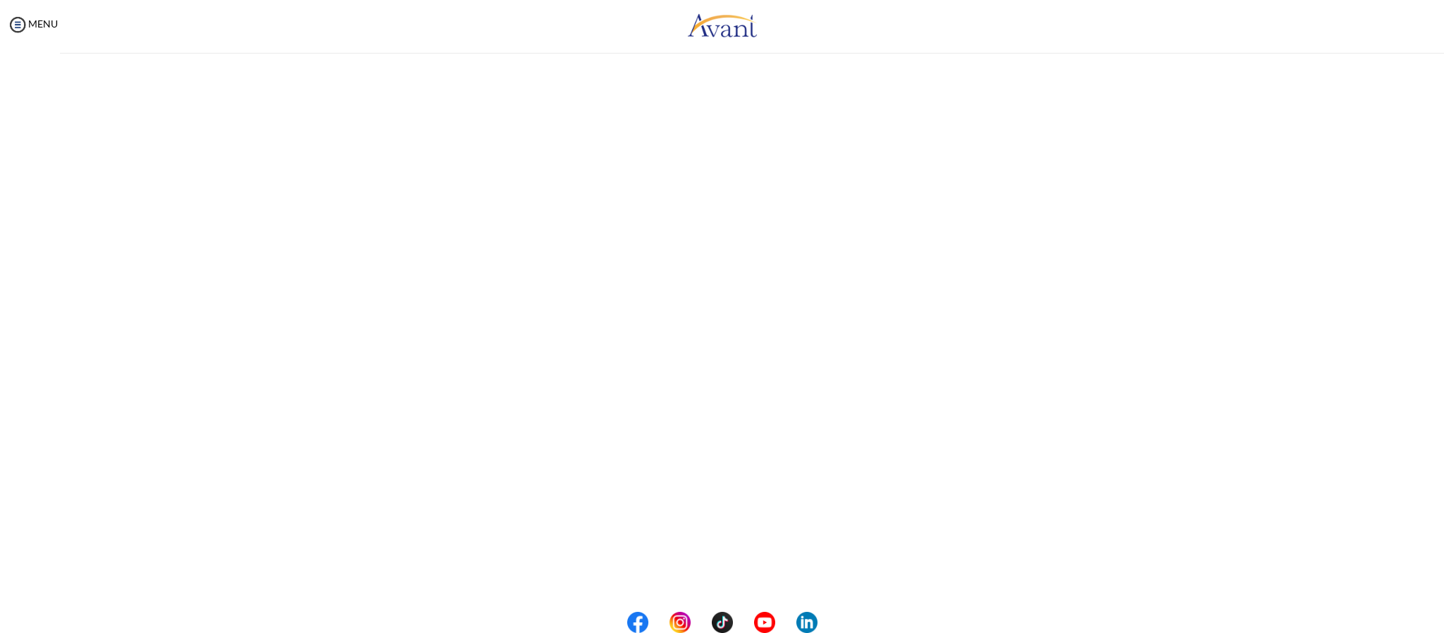
scroll to position [159, 0]
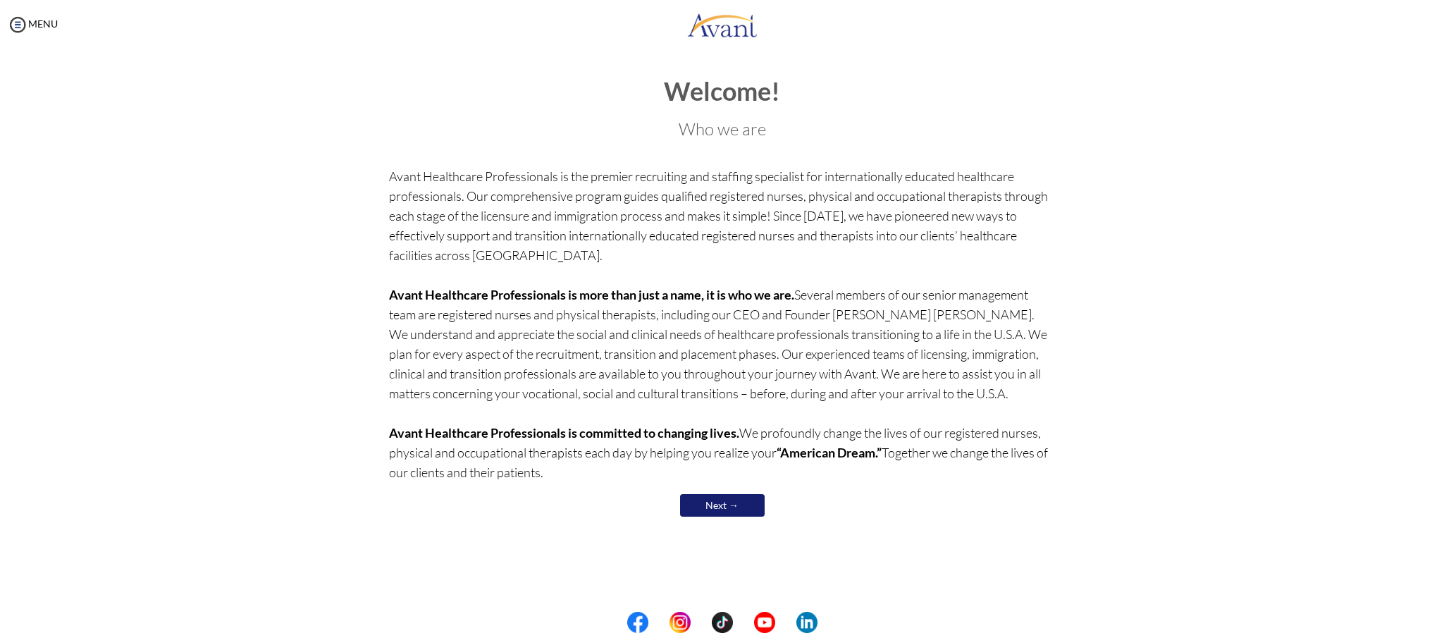
click at [730, 500] on link "Next →" at bounding box center [722, 505] width 85 height 23
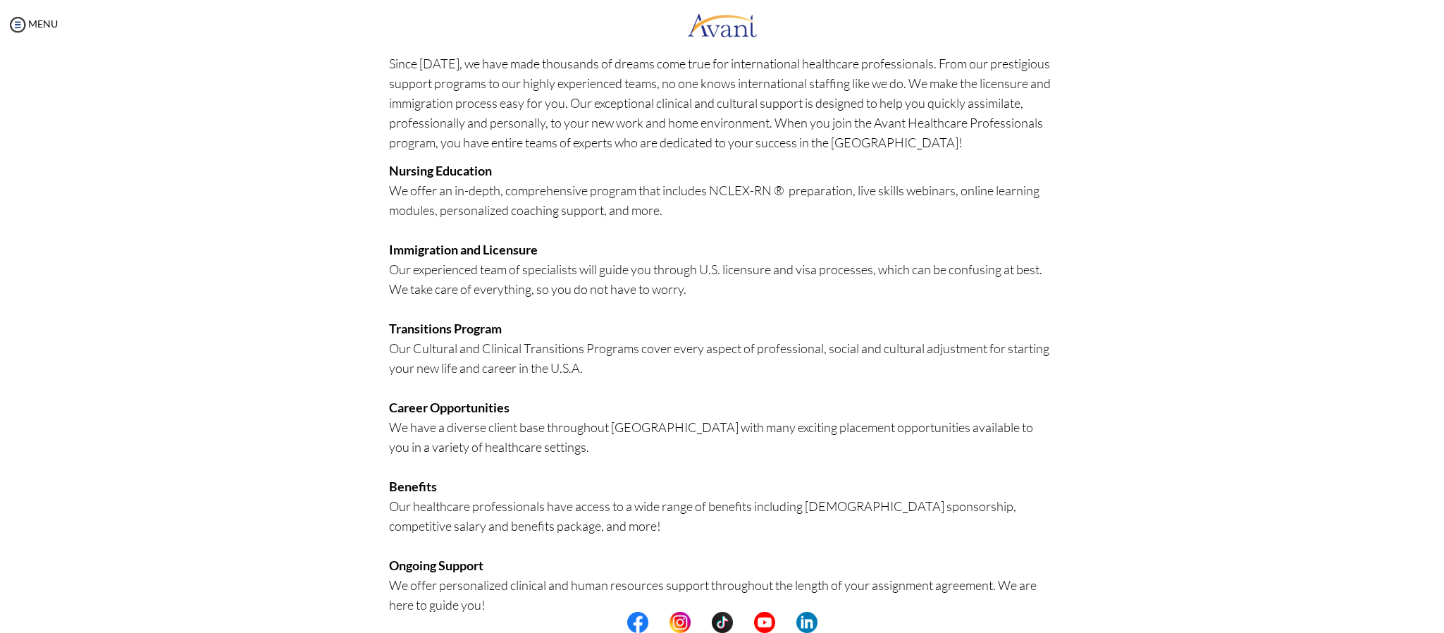
scroll to position [159, 0]
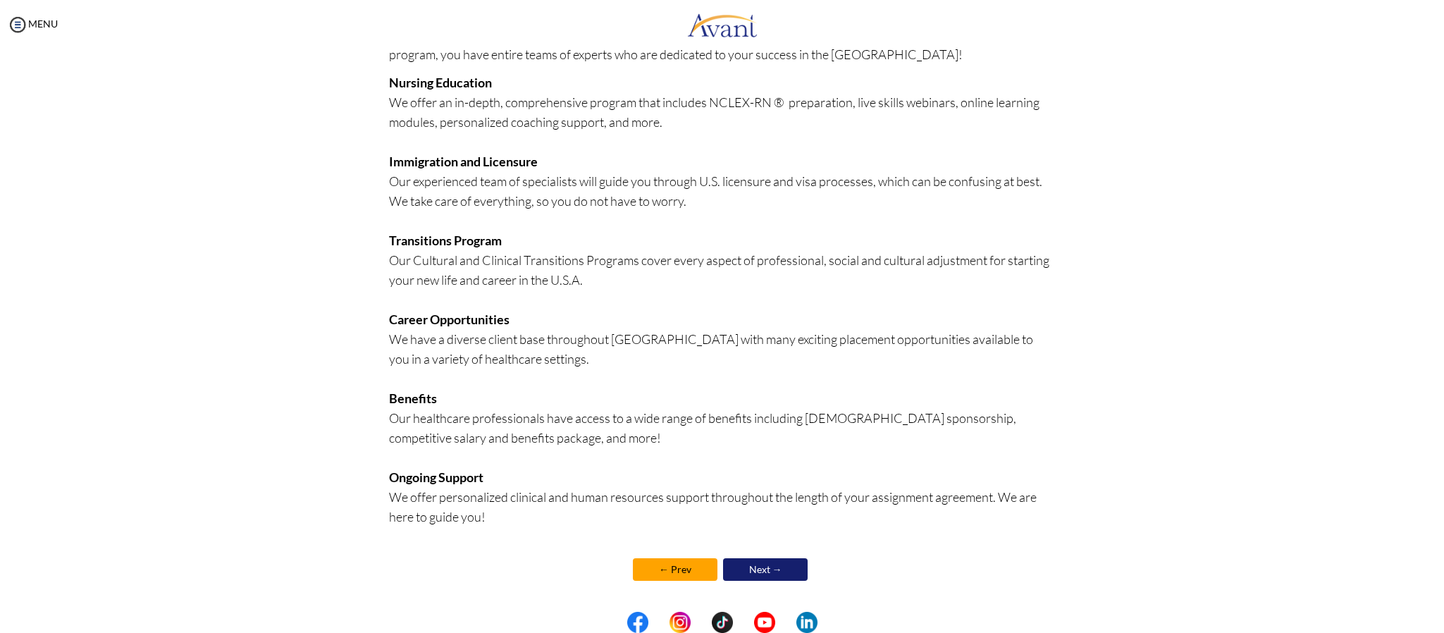
click at [776, 548] on div "Overview of the Avant Program Since 2003, we have made thousands of dreams come…" at bounding box center [722, 258] width 666 height 679
click at [778, 567] on link "Next →" at bounding box center [765, 569] width 85 height 23
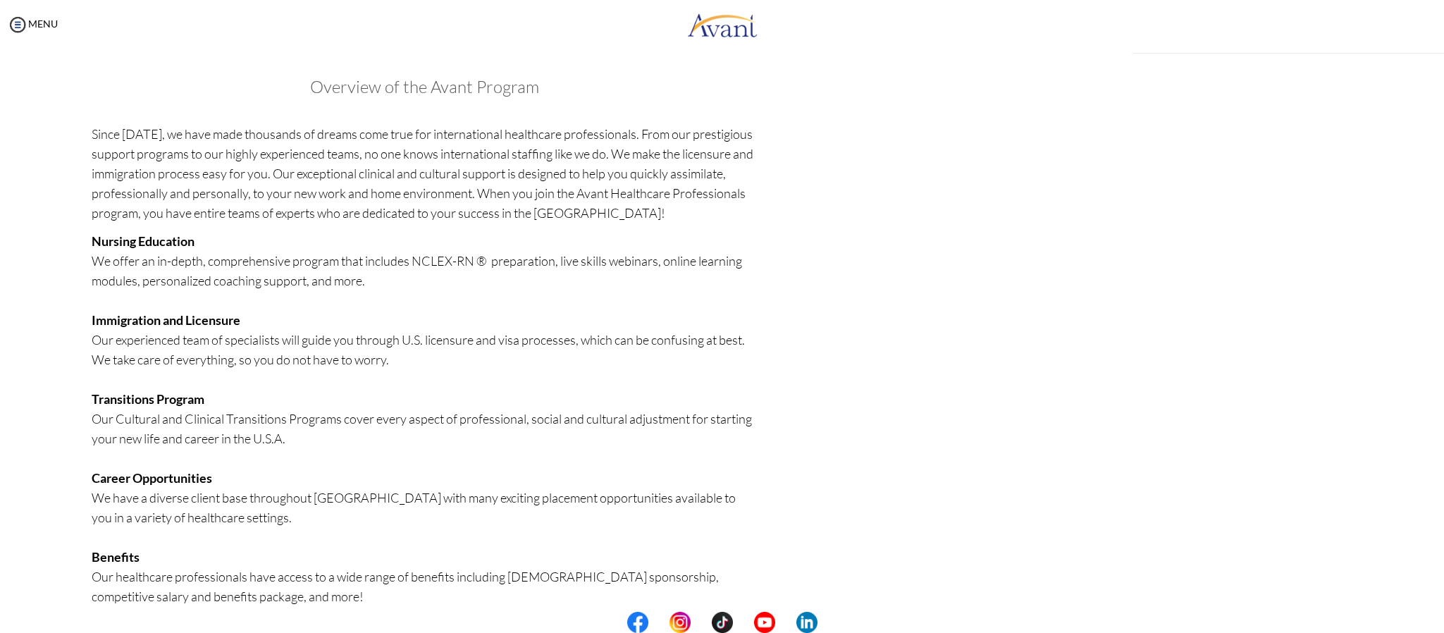
scroll to position [161, 0]
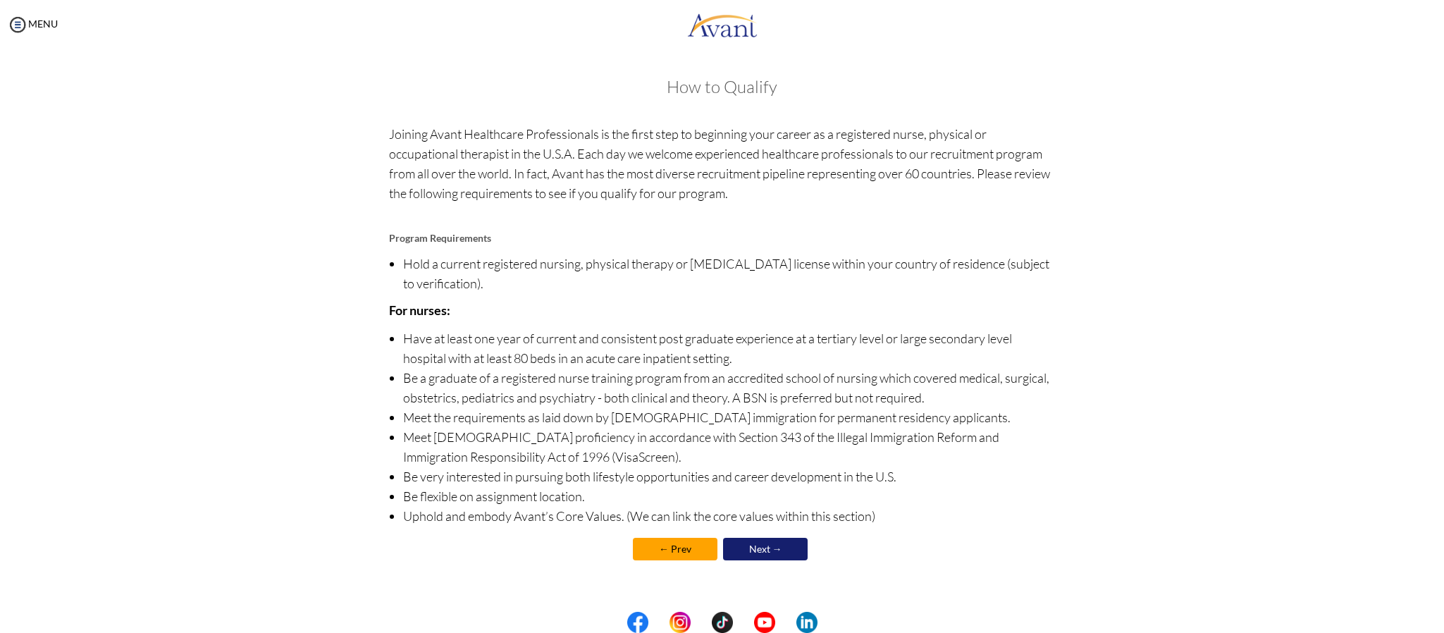
click at [770, 548] on link "Next →" at bounding box center [765, 549] width 85 height 23
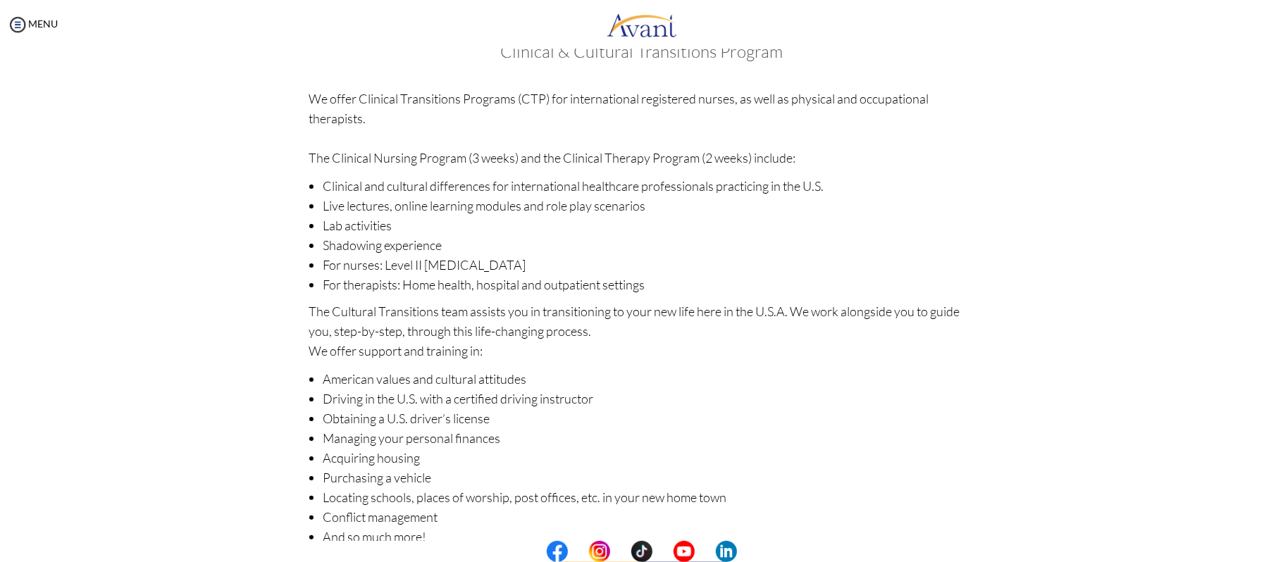
scroll to position [106, 0]
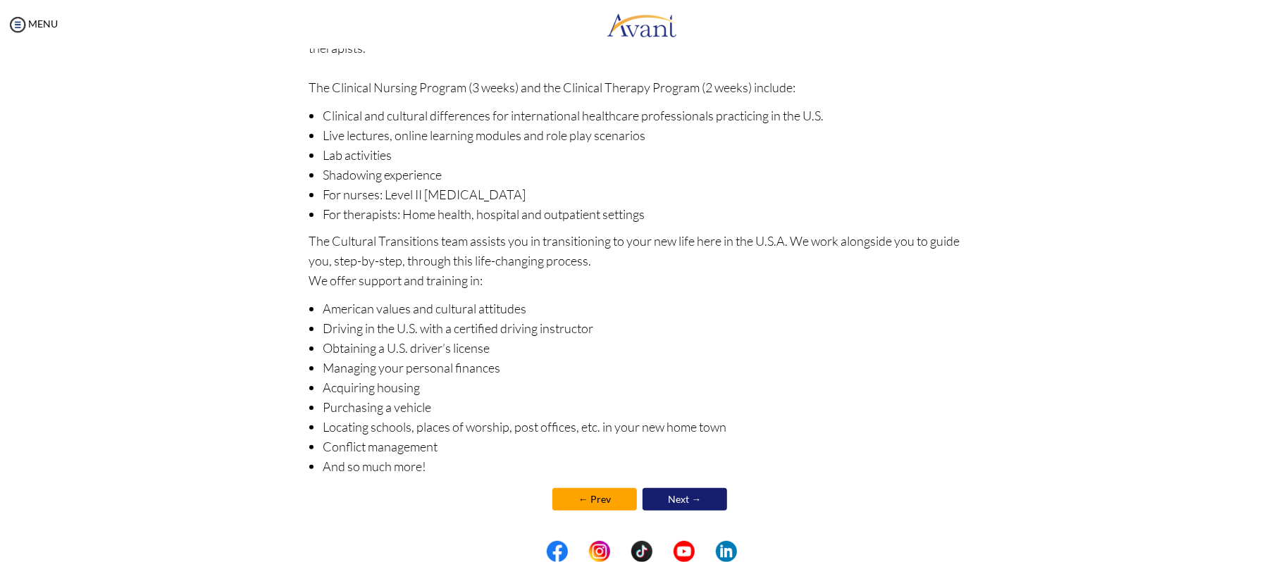
click at [699, 492] on link "Next →" at bounding box center [685, 499] width 85 height 23
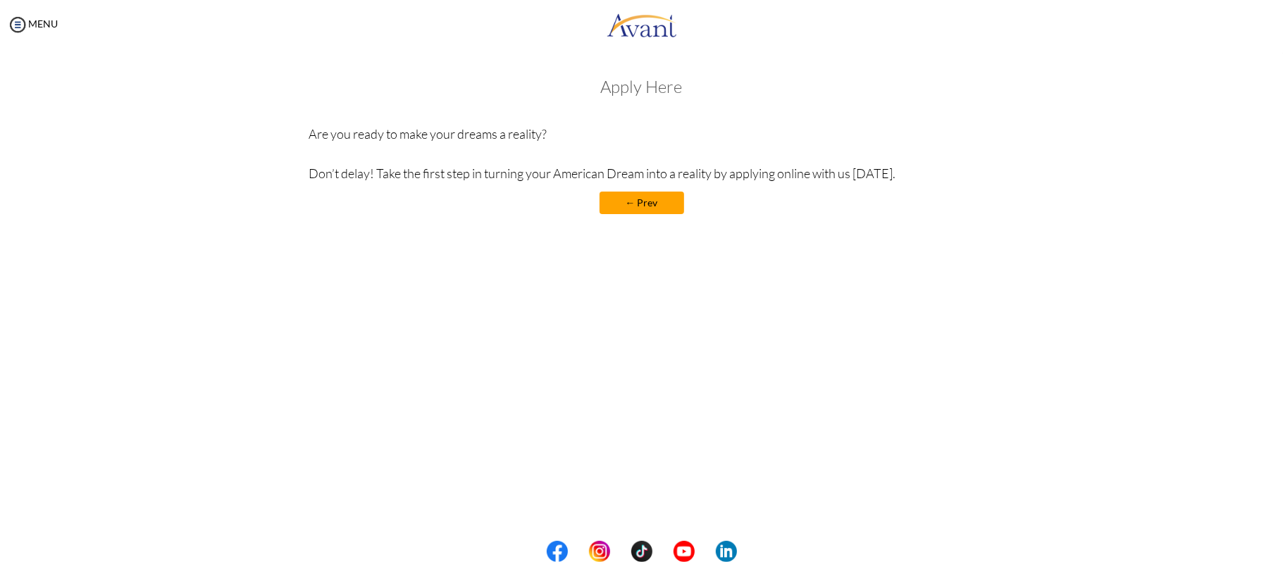
click at [773, 173] on p "Are you ready to make your dreams a reality? Don’t delay! Take the first step i…" at bounding box center [642, 153] width 666 height 59
drag, startPoint x: 773, startPoint y: 173, endPoint x: 909, endPoint y: 169, distance: 136.1
click at [909, 169] on p "Are you ready to make your dreams a reality? Don’t delay! Take the first step i…" at bounding box center [642, 153] width 666 height 59
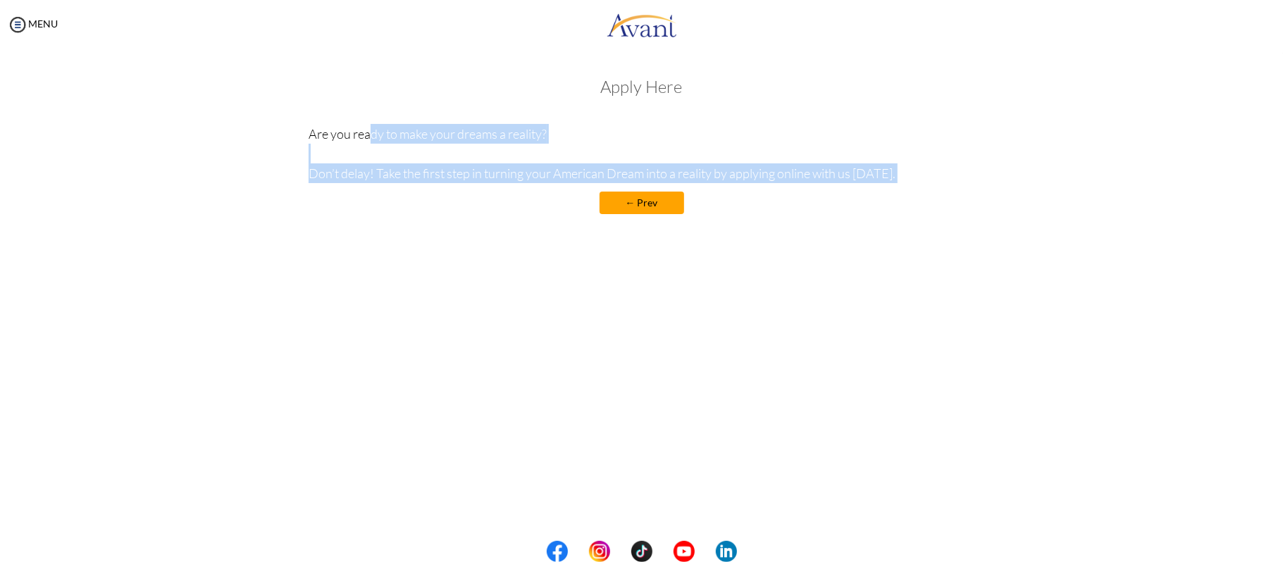
drag, startPoint x: 909, startPoint y: 169, endPoint x: 328, endPoint y: 120, distance: 582.8
click at [328, 120] on div "Apply Here Are you ready to make your dreams a reality? Don’t delay! Take the f…" at bounding box center [642, 153] width 666 height 151
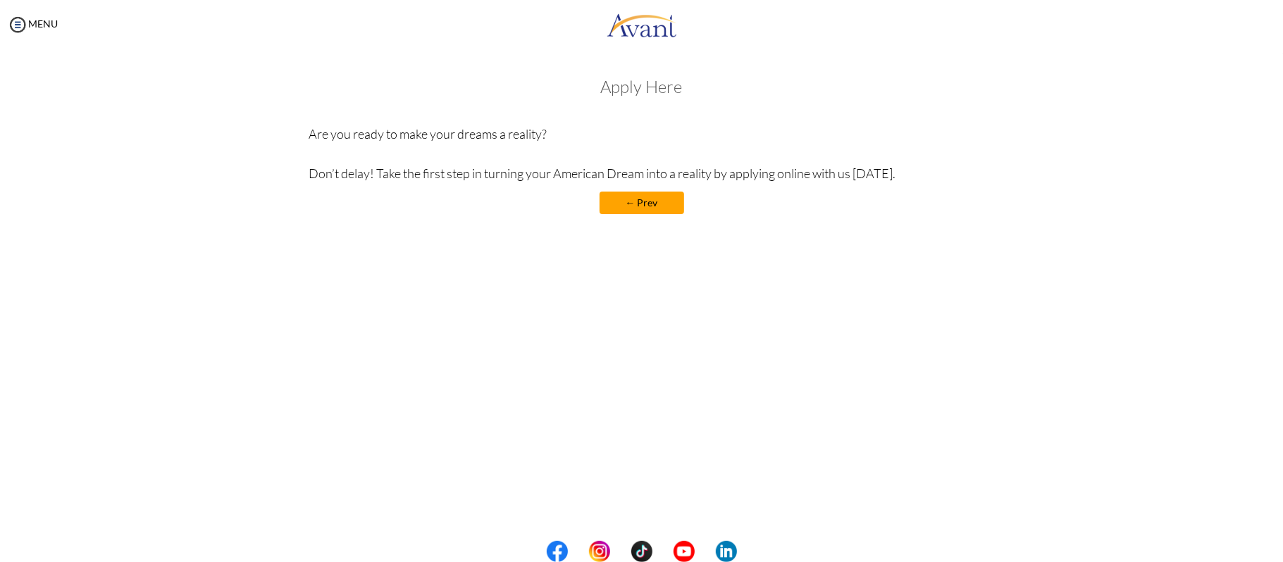
click at [703, 68] on div "Welcome! Who we are Avant Healthcare Professionals is the premier recruiting an…" at bounding box center [641, 145] width 687 height 165
drag, startPoint x: 671, startPoint y: 82, endPoint x: 589, endPoint y: 85, distance: 81.8
click at [589, 85] on h3 "Apply Here" at bounding box center [642, 87] width 666 height 18
